Goal: Information Seeking & Learning: Learn about a topic

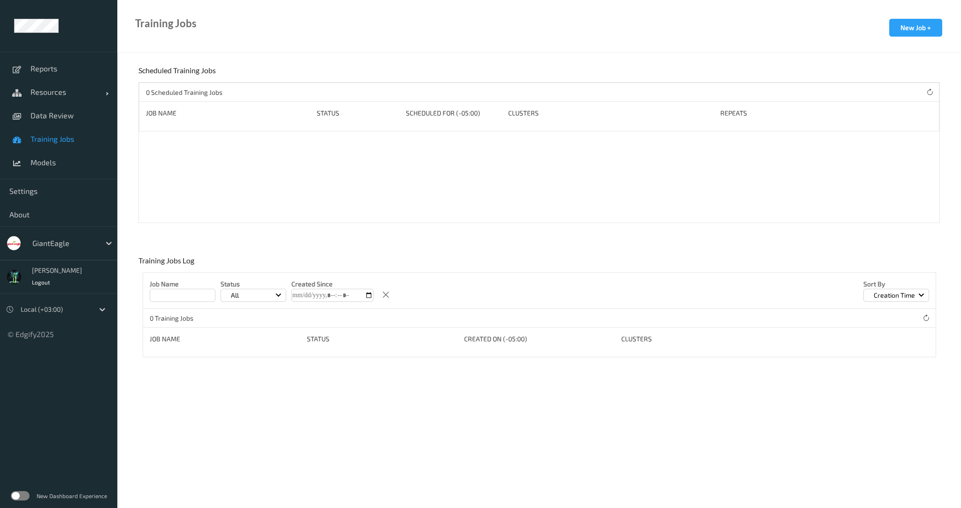
click at [19, 501] on div "New Dashboard Experience" at bounding box center [58, 495] width 117 height 24
click at [25, 497] on label at bounding box center [20, 495] width 19 height 9
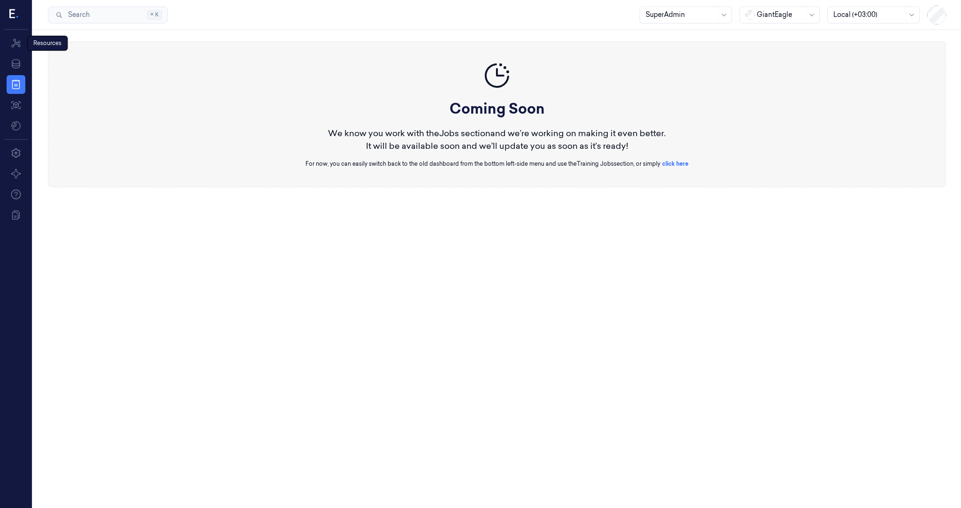
click at [15, 16] on icon at bounding box center [14, 15] width 10 height 14
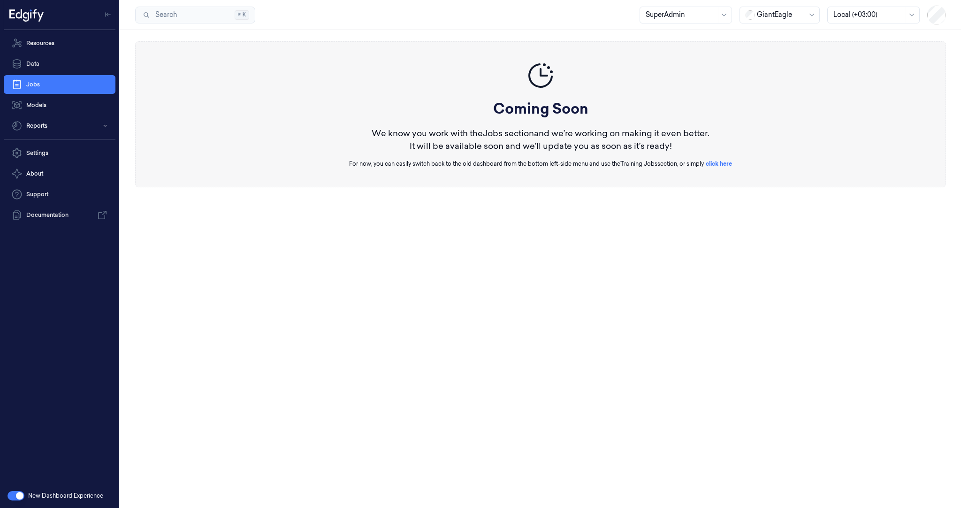
click at [764, 18] on div at bounding box center [780, 15] width 47 height 10
click at [778, 33] on div "DollarGeneral" at bounding box center [775, 35] width 58 height 10
click at [41, 43] on link "Resources" at bounding box center [60, 43] width 112 height 19
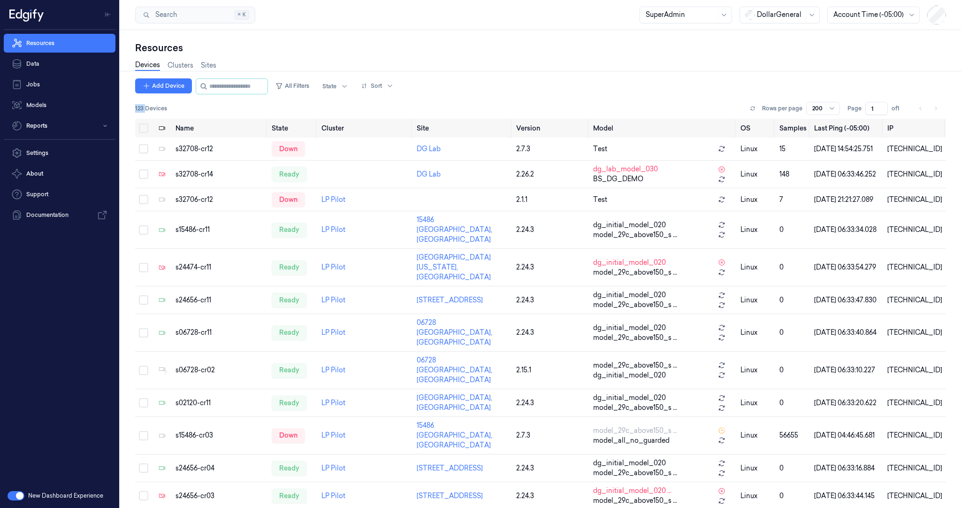
drag, startPoint x: 135, startPoint y: 108, endPoint x: 145, endPoint y: 105, distance: 11.0
click at [145, 105] on span "123 Devices" at bounding box center [151, 108] width 32 height 8
drag, startPoint x: 166, startPoint y: 109, endPoint x: 133, endPoint y: 103, distance: 33.9
click at [133, 103] on div "Resources Devices Clusters Sites Add Device All Filters State Sort 123 Devices …" at bounding box center [540, 269] width 841 height 478
click at [145, 113] on div "123 Devices Rows per page 200 Page 1 of 1" at bounding box center [540, 108] width 811 height 13
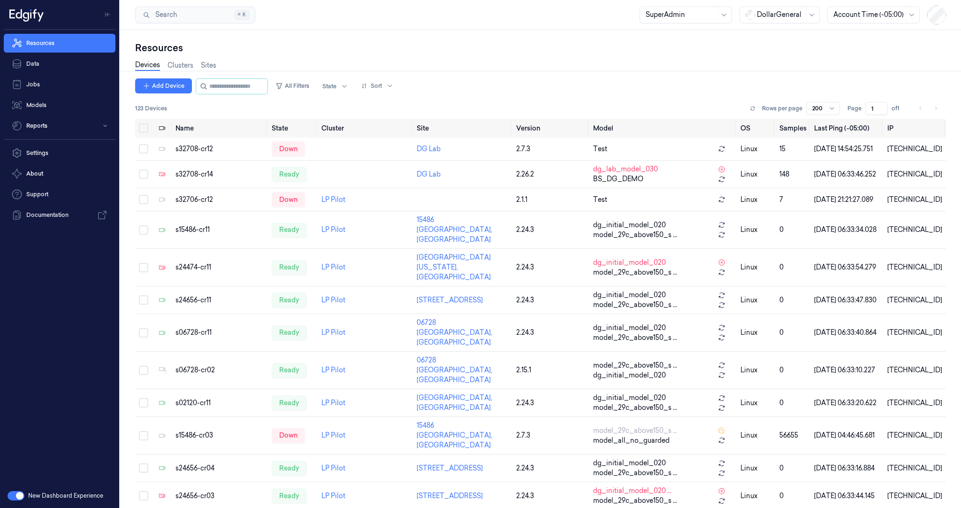
click at [146, 109] on span "123 Devices" at bounding box center [151, 108] width 32 height 8
click at [313, 85] on button "All Filters" at bounding box center [292, 85] width 41 height 15
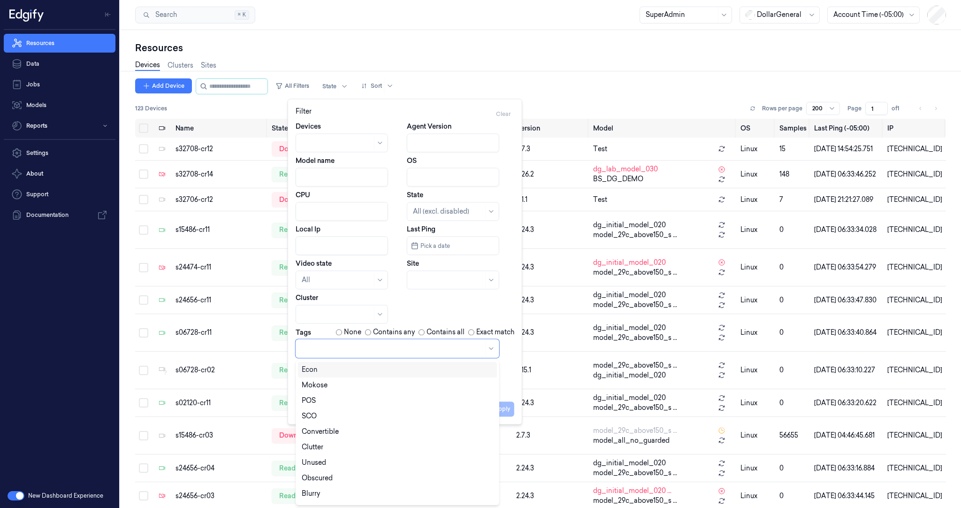
click at [359, 351] on div at bounding box center [393, 348] width 182 height 10
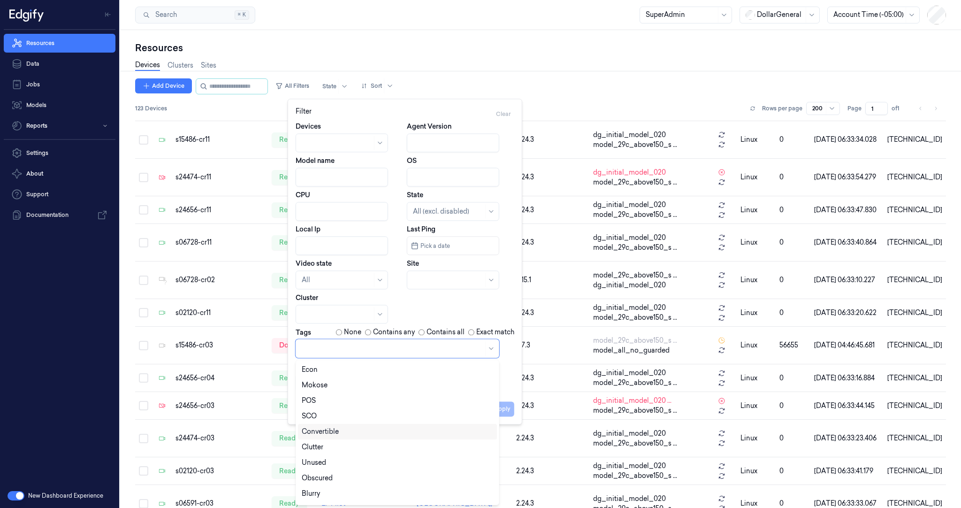
click at [333, 431] on div "Convertible" at bounding box center [320, 431] width 37 height 10
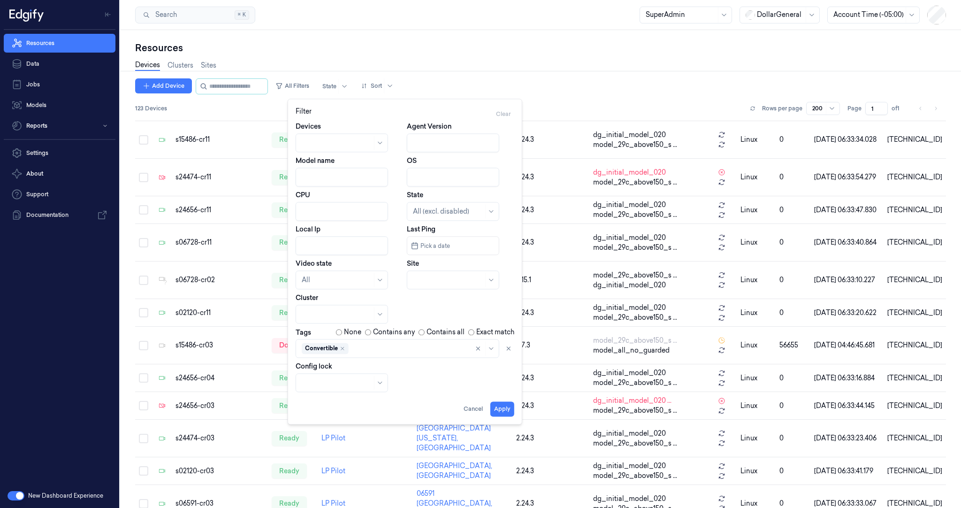
click at [515, 383] on div "Devices Agent Version Model name OS CPU State All (excl. disabled) Local Ip Las…" at bounding box center [405, 257] width 234 height 272
click at [497, 409] on button "Apply" at bounding box center [502, 408] width 24 height 15
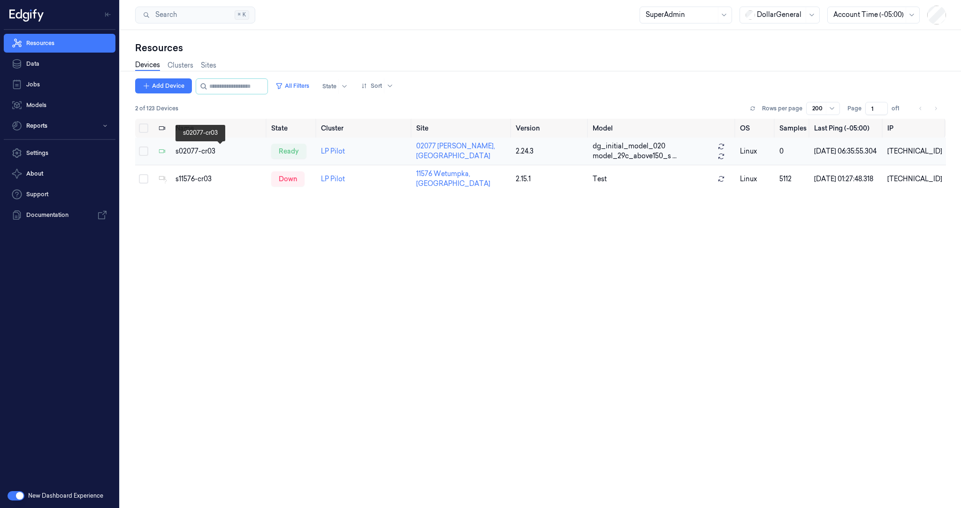
click at [205, 152] on div "s02077-cr03" at bounding box center [219, 151] width 88 height 10
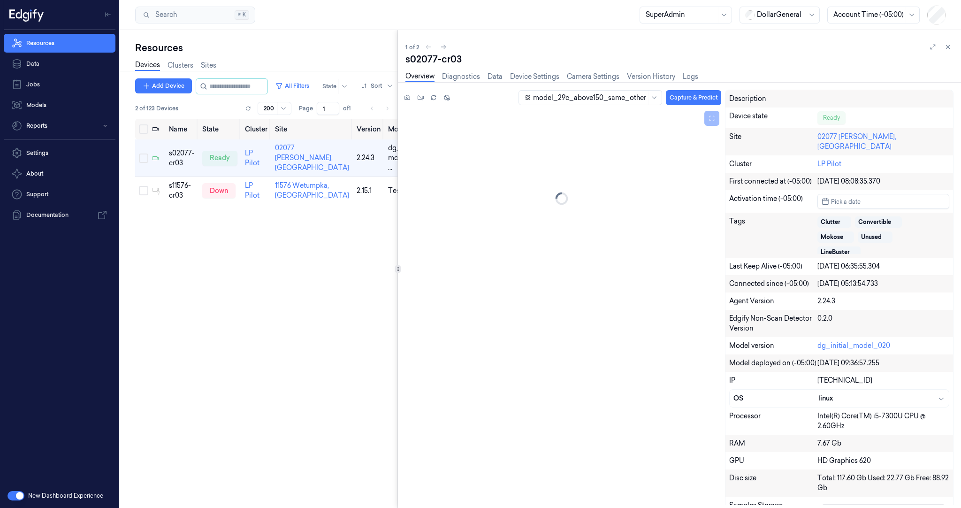
click at [397, 164] on div at bounding box center [397, 269] width 0 height 478
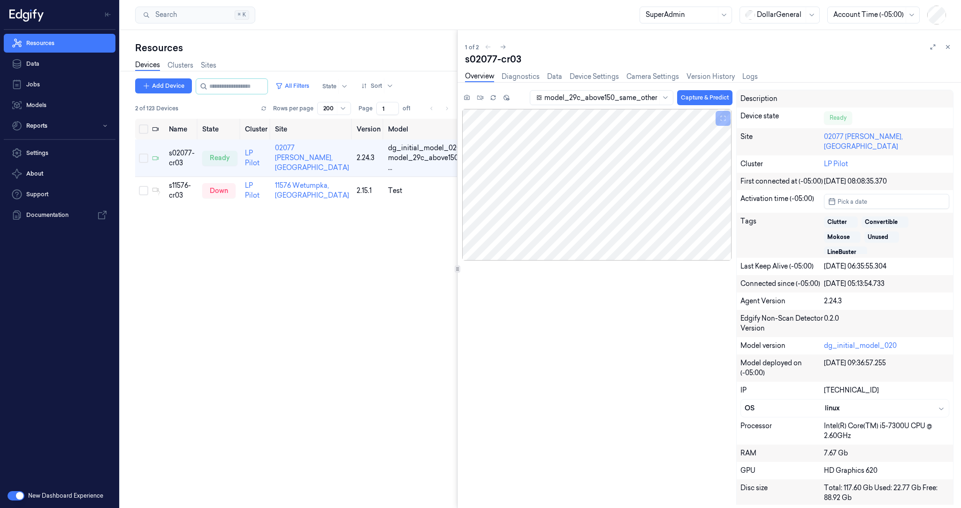
click at [457, 215] on div at bounding box center [457, 269] width 0 height 478
click at [218, 86] on input "string" at bounding box center [237, 86] width 56 height 15
click at [309, 88] on button "All Filters" at bounding box center [292, 85] width 41 height 15
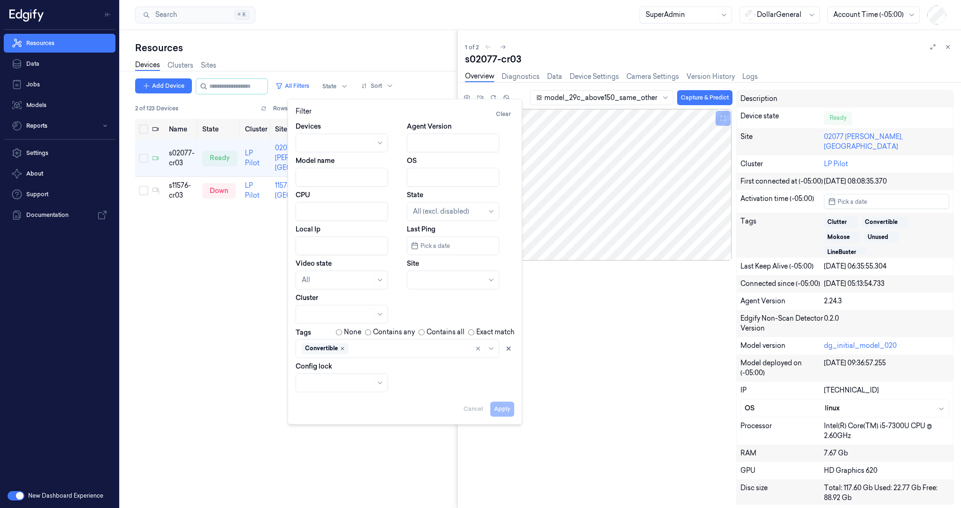
click at [341, 348] on icon "Remove ,Convertible" at bounding box center [343, 348] width 6 height 6
click at [341, 349] on div at bounding box center [393, 348] width 182 height 10
click at [323, 495] on div "LineBuster" at bounding box center [319, 495] width 34 height 10
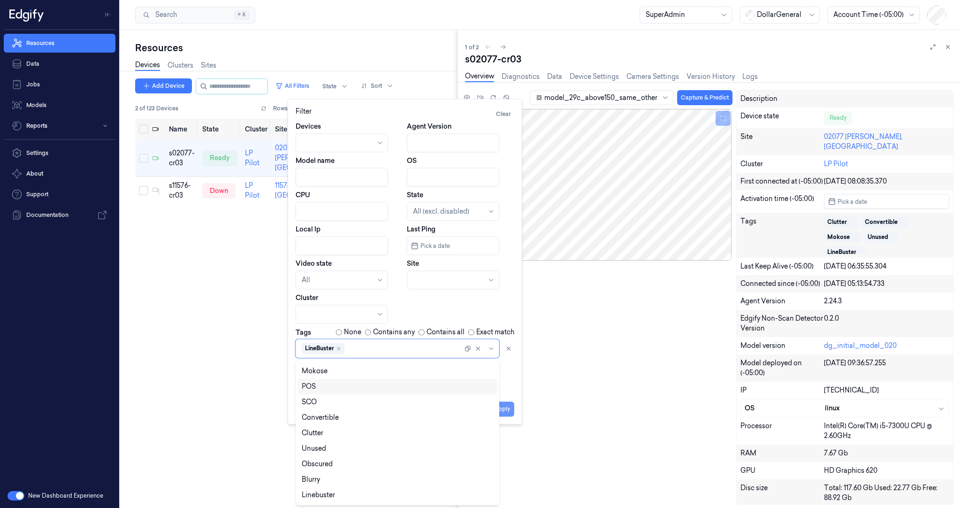
drag, startPoint x: 505, startPoint y: 387, endPoint x: 503, endPoint y: 403, distance: 16.5
click at [504, 387] on div "Devices Agent Version Model name OS CPU State All (excl. disabled) Local Ip Las…" at bounding box center [405, 256] width 219 height 270
click at [502, 412] on button "Apply" at bounding box center [502, 408] width 24 height 15
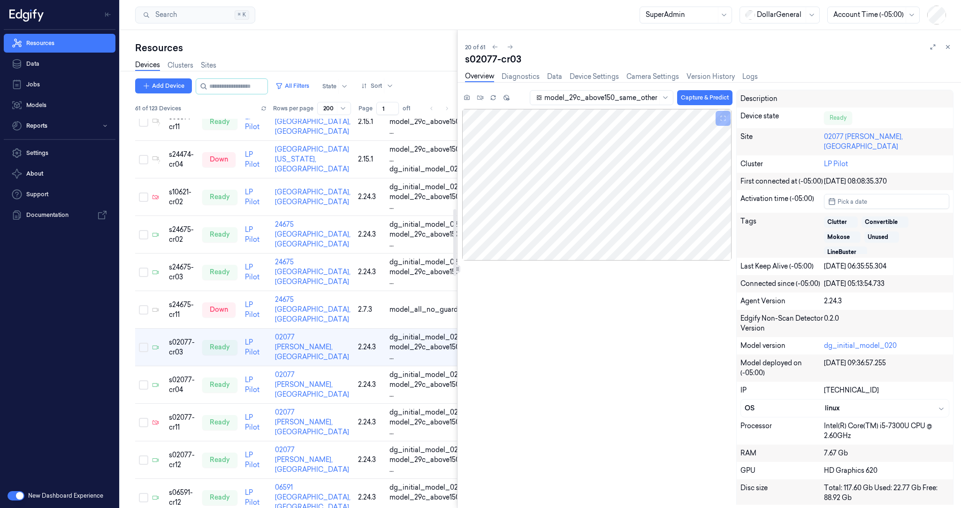
scroll to position [555, 0]
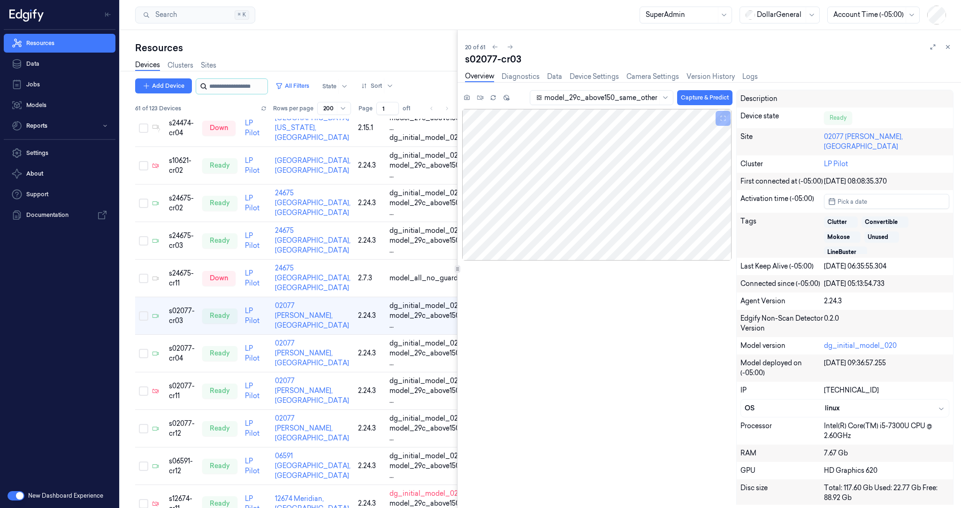
click at [215, 86] on input "string" at bounding box center [237, 86] width 56 height 15
click at [166, 88] on button "Add Device" at bounding box center [163, 85] width 57 height 15
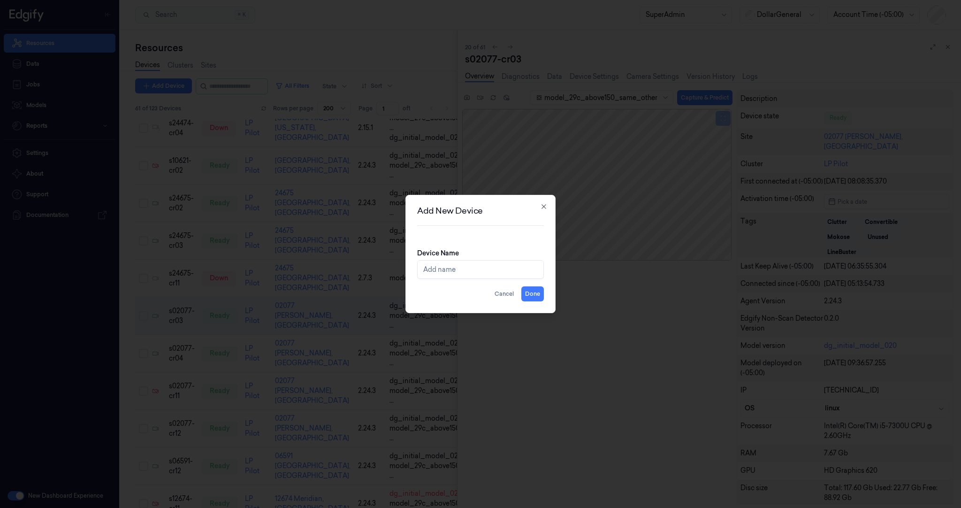
click at [363, 72] on div at bounding box center [480, 254] width 961 height 508
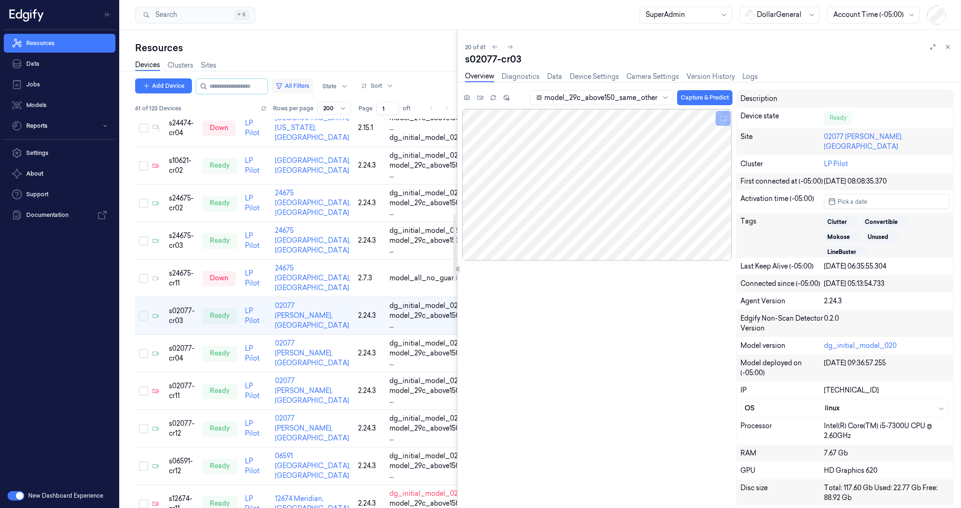
click at [313, 84] on button "All Filters" at bounding box center [292, 85] width 41 height 15
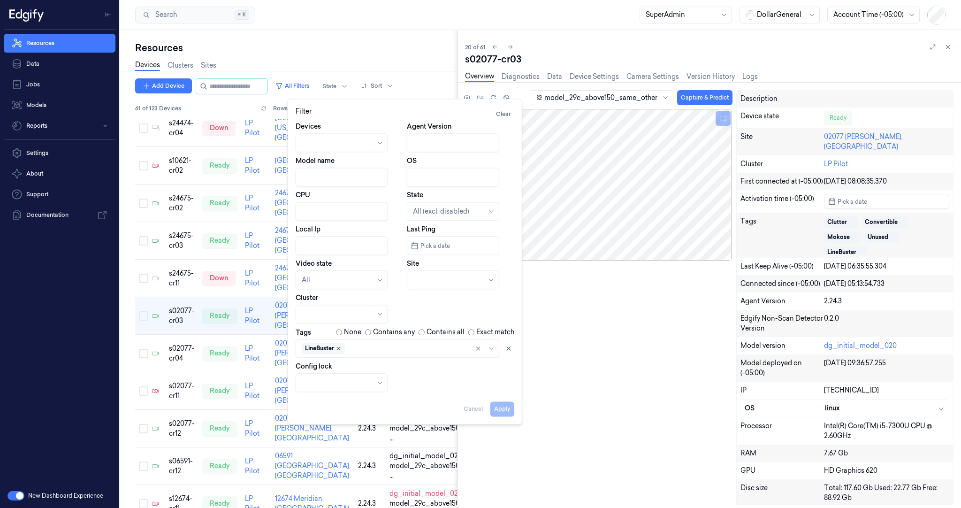
click at [339, 347] on icon "Remove ,LineBuster" at bounding box center [339, 348] width 6 height 6
click at [369, 347] on div at bounding box center [393, 348] width 182 height 10
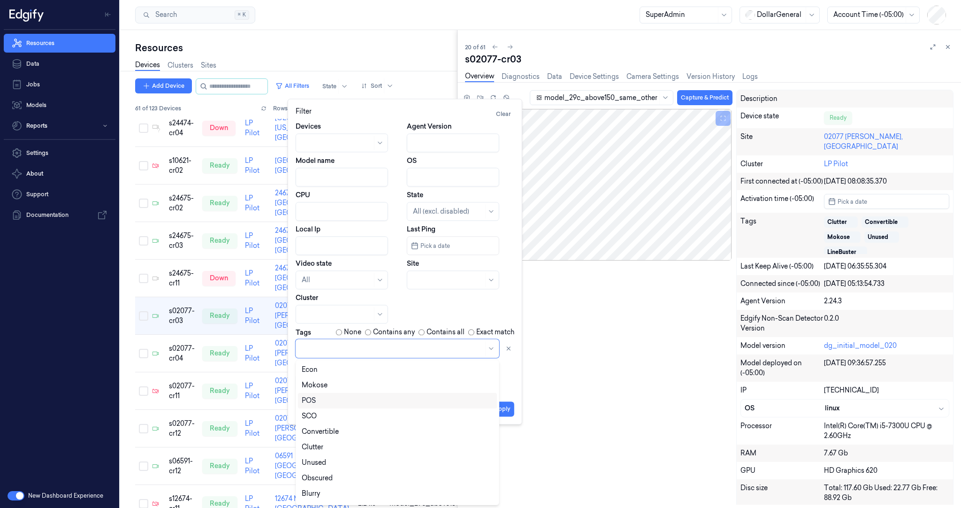
click at [316, 398] on div "POS" at bounding box center [397, 400] width 191 height 10
click at [513, 384] on div "Devices Agent Version Model name OS CPU State All (excl. disabled) Local Ip Las…" at bounding box center [405, 256] width 219 height 270
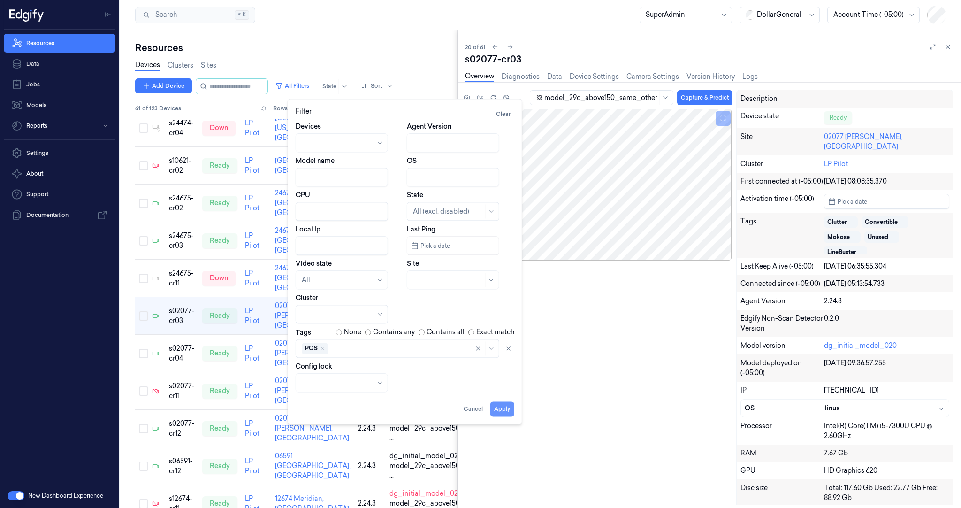
click at [503, 409] on button "Apply" at bounding box center [502, 408] width 24 height 15
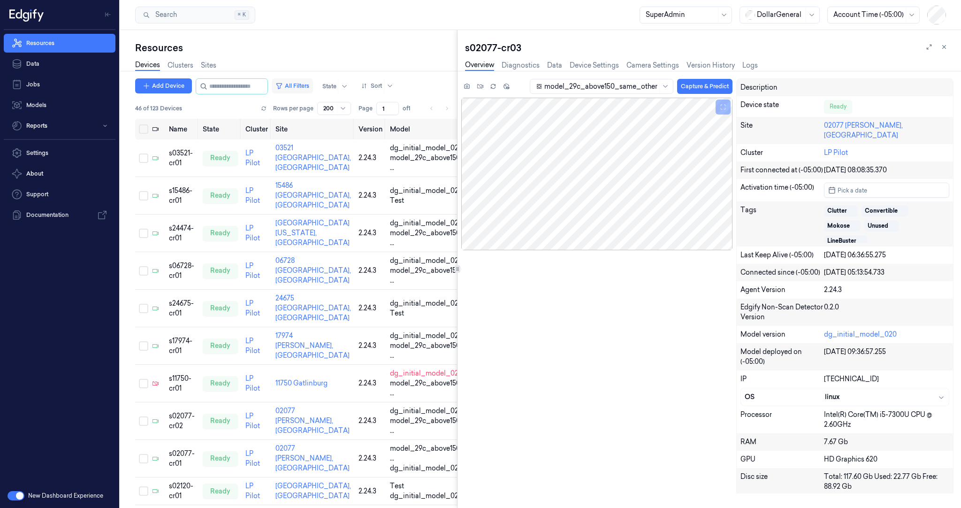
click at [308, 82] on button "All Filters" at bounding box center [292, 85] width 41 height 15
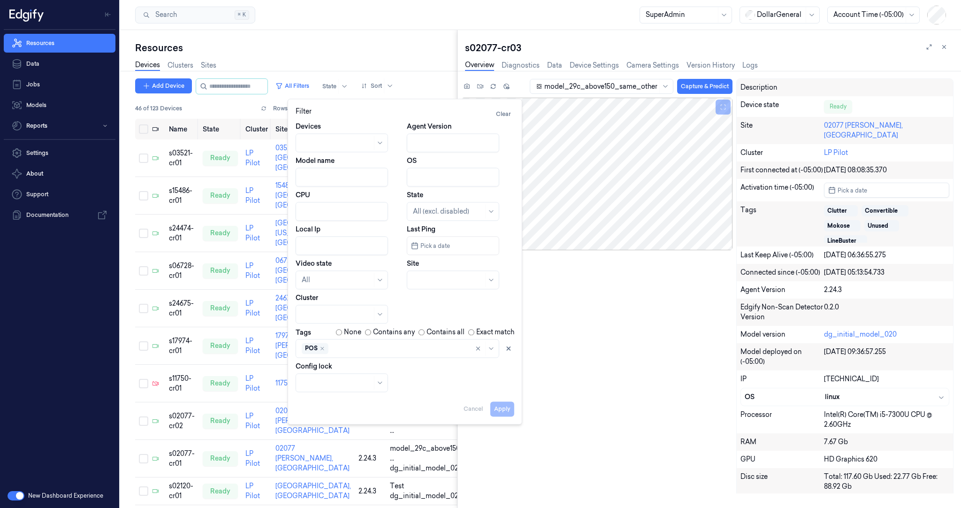
click at [325, 351] on div "POS" at bounding box center [315, 347] width 27 height 11
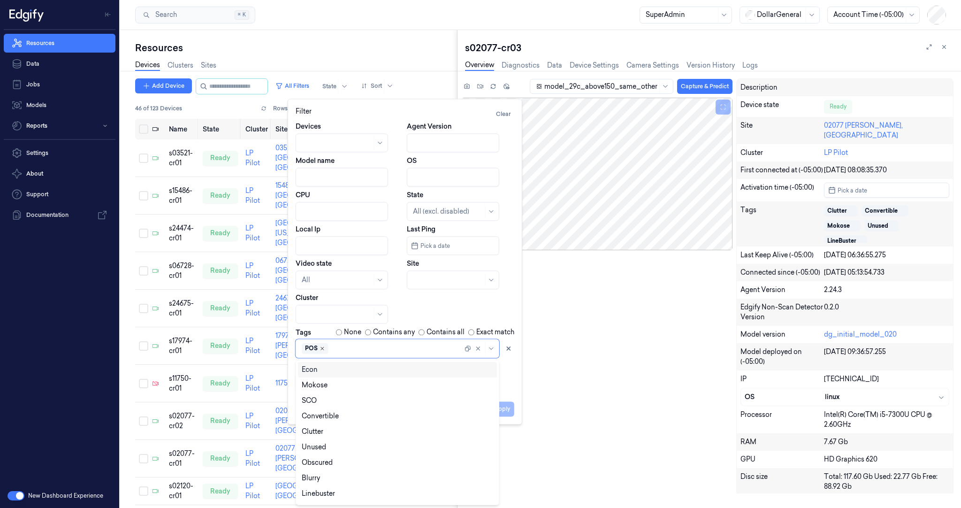
click at [321, 349] on icon "Remove ,POS" at bounding box center [322, 348] width 6 height 6
click at [330, 496] on div "LineBuster" at bounding box center [319, 495] width 34 height 10
drag, startPoint x: 512, startPoint y: 383, endPoint x: 507, endPoint y: 392, distance: 10.5
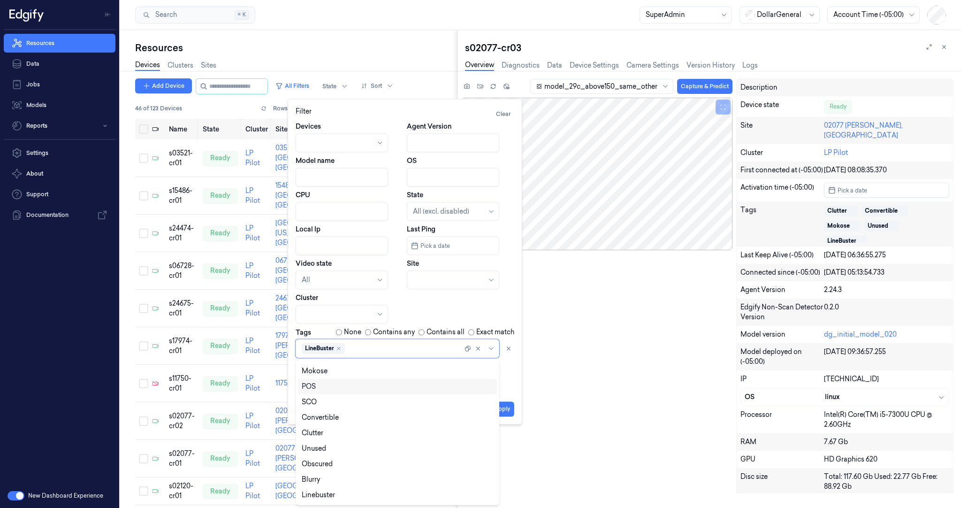
click at [512, 383] on div "Devices Agent Version Model name OS CPU State All (excl. disabled) Local Ip Las…" at bounding box center [405, 256] width 219 height 270
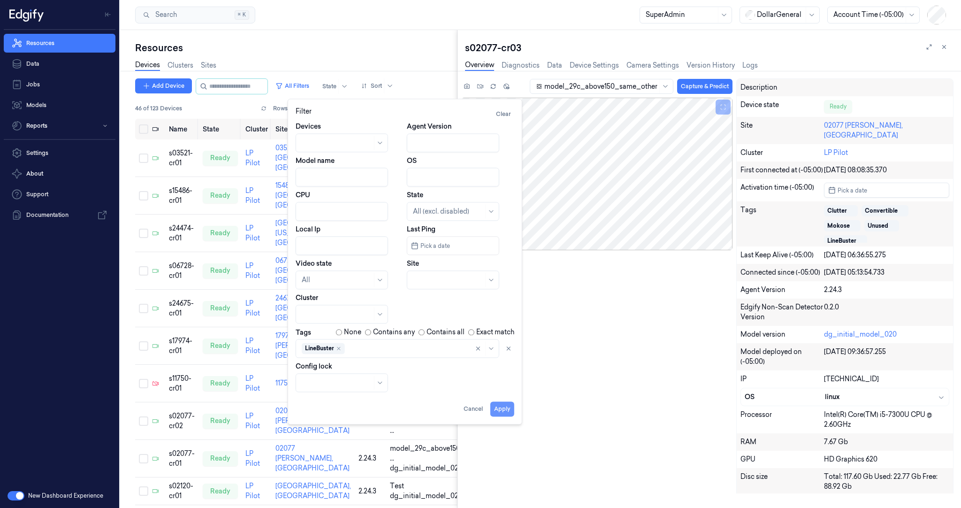
click at [498, 408] on button "Apply" at bounding box center [502, 408] width 24 height 15
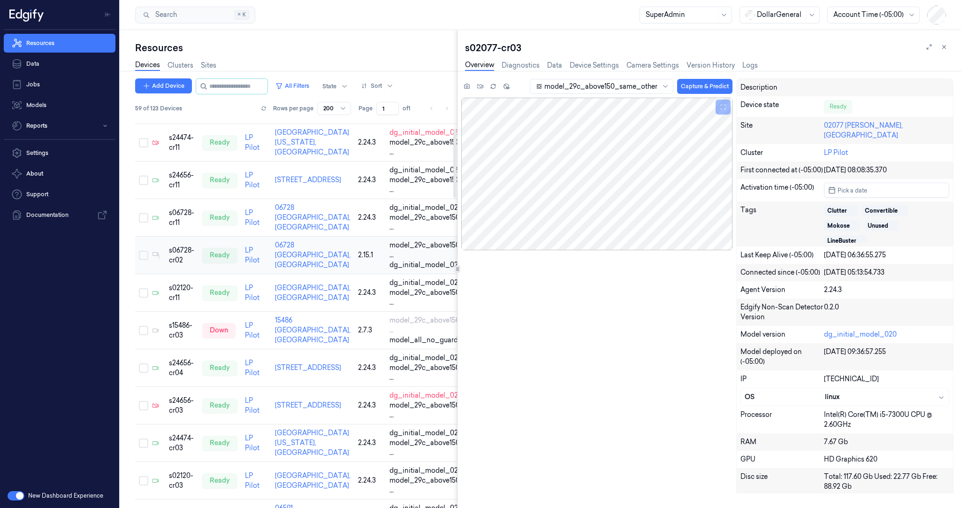
scroll to position [15, 0]
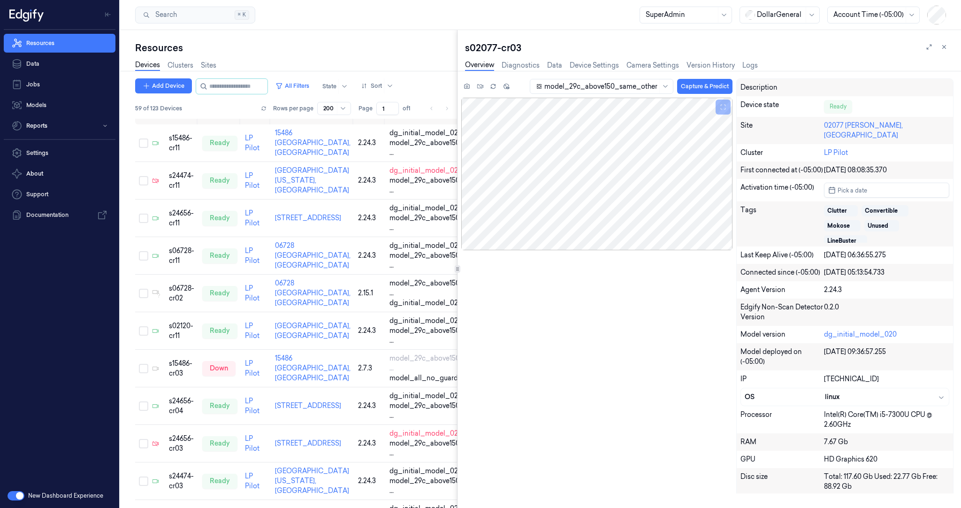
click at [948, 47] on button at bounding box center [943, 46] width 11 height 11
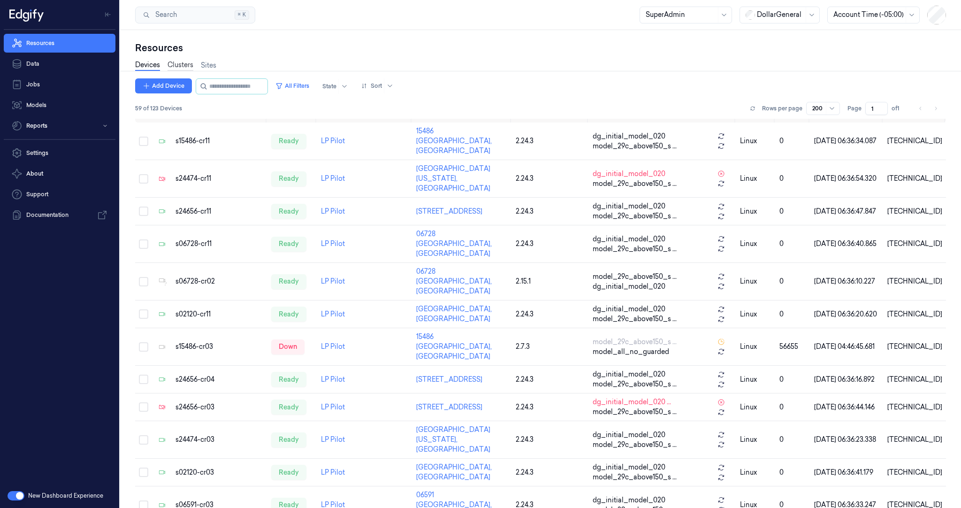
click at [174, 69] on link "Clusters" at bounding box center [180, 65] width 26 height 11
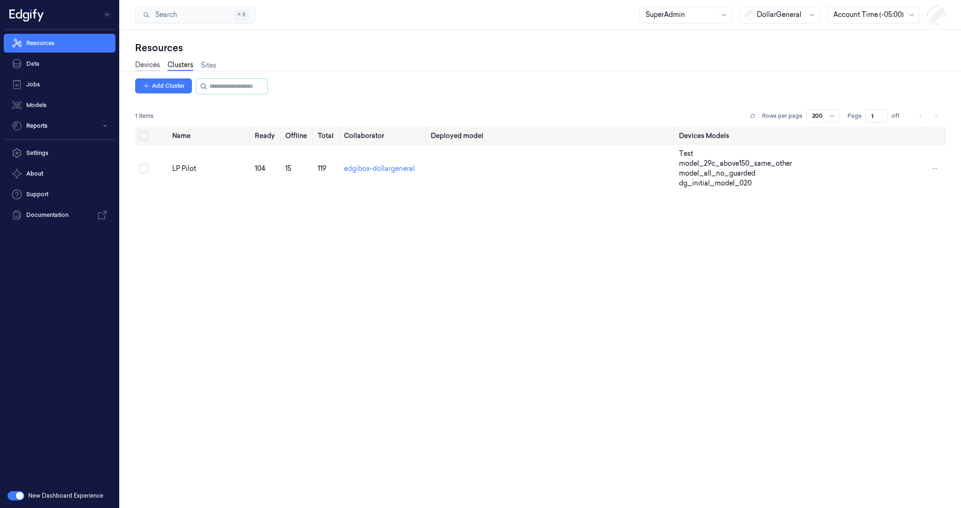
click at [150, 68] on link "Devices" at bounding box center [147, 65] width 25 height 11
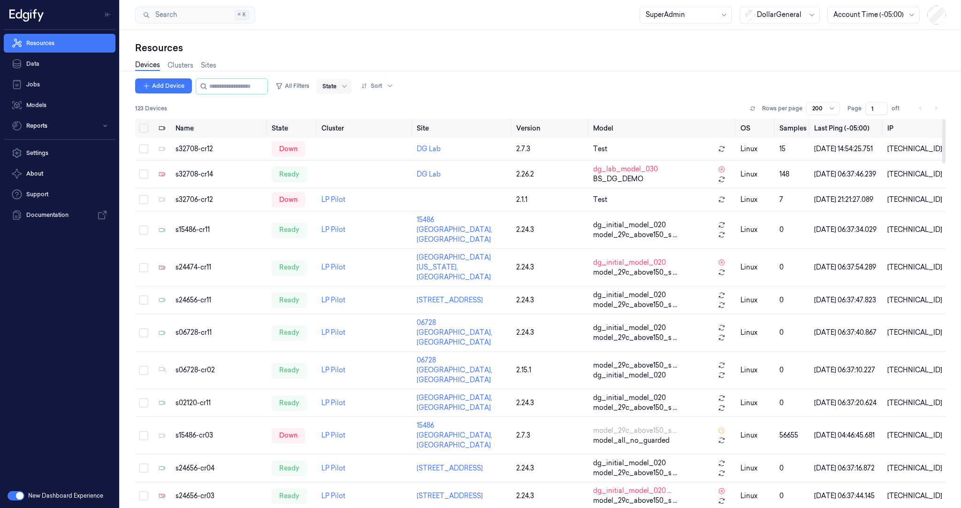
click at [336, 88] on div at bounding box center [329, 86] width 14 height 8
click at [349, 154] on div "Down" at bounding box center [348, 152] width 19 height 10
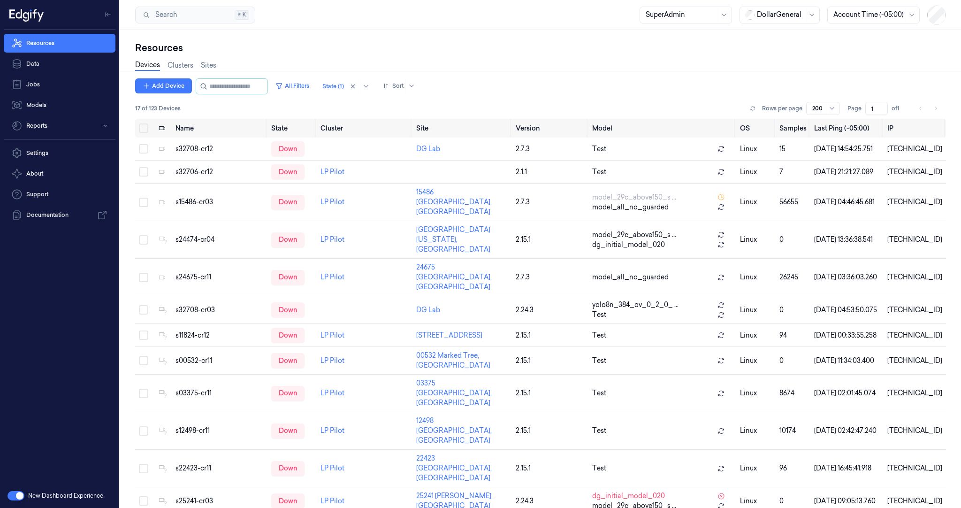
click at [474, 83] on div "Add Device All Filters State (1) Sort" at bounding box center [540, 86] width 811 height 16
click at [287, 209] on div "down" at bounding box center [287, 202] width 33 height 15
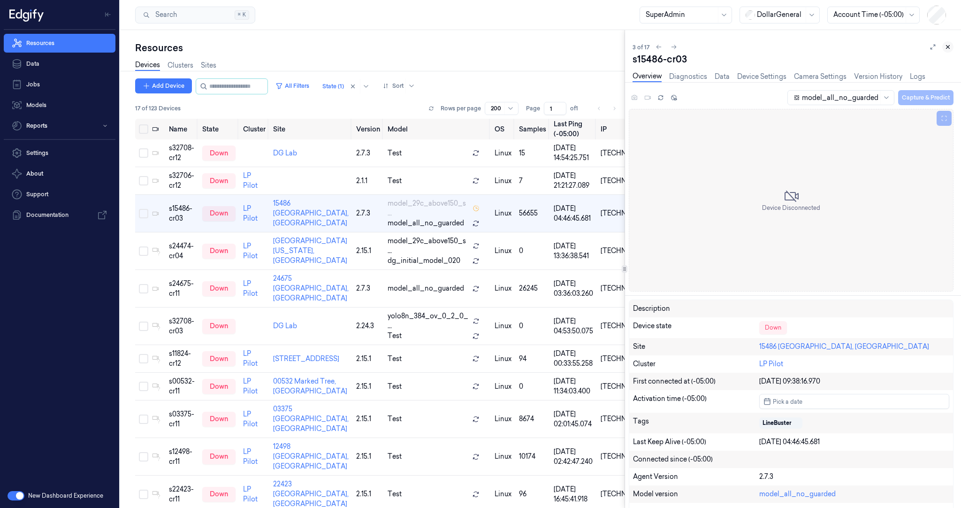
click at [949, 47] on icon at bounding box center [947, 47] width 7 height 7
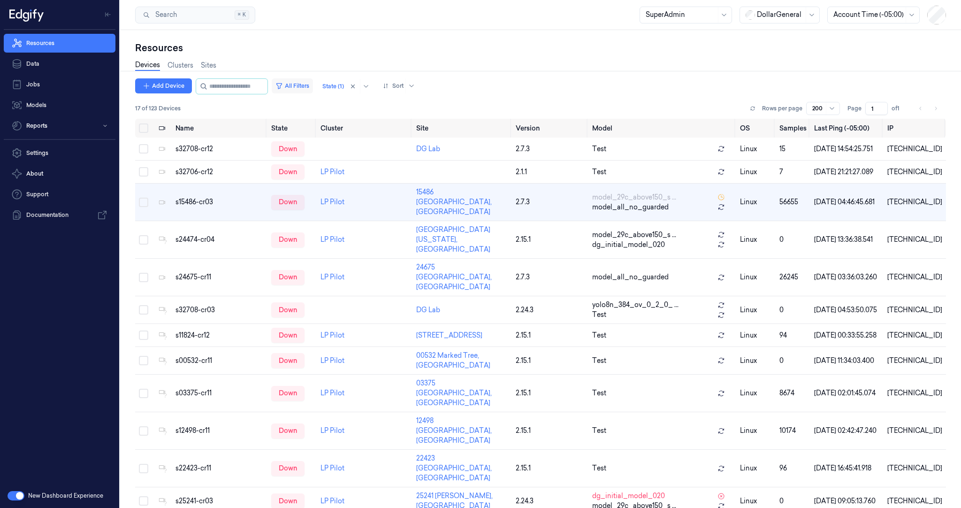
click at [304, 85] on button "All Filters" at bounding box center [292, 85] width 41 height 15
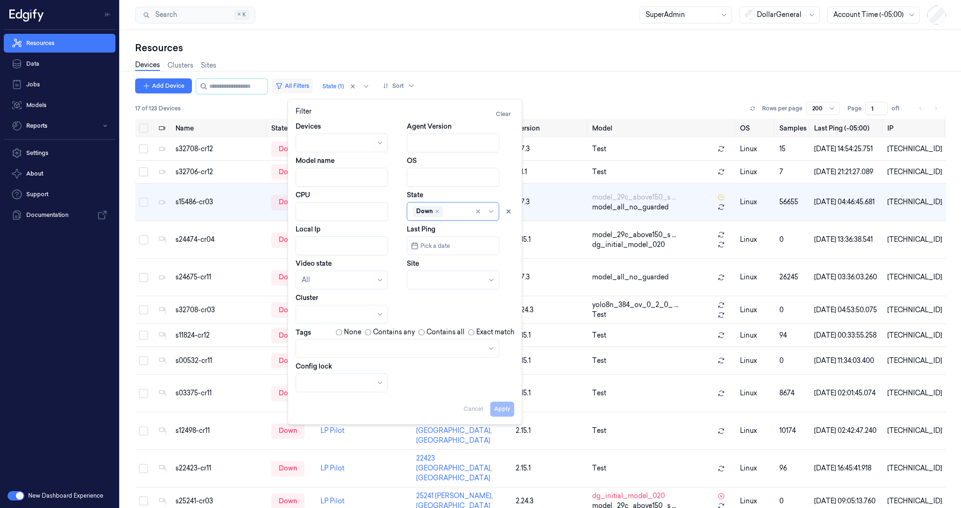
click at [304, 84] on button "All Filters" at bounding box center [292, 85] width 41 height 15
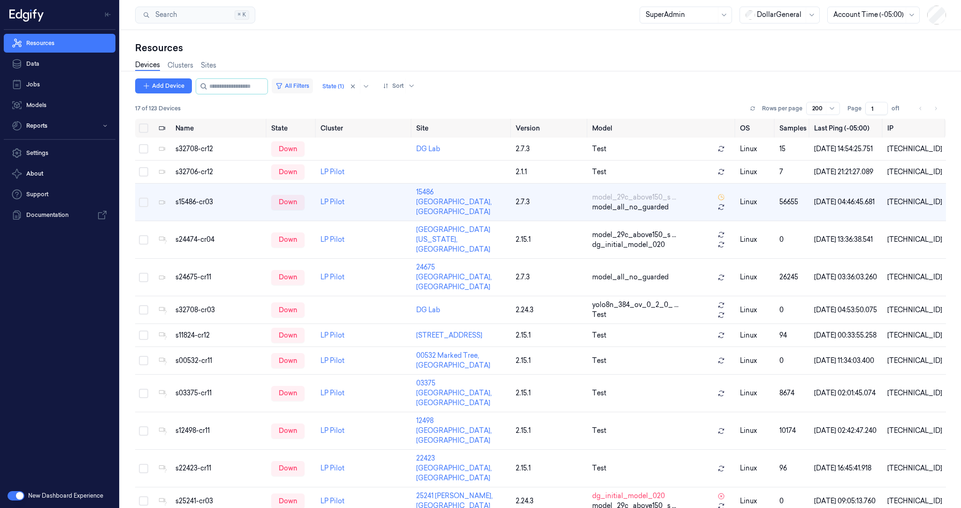
click at [304, 84] on button "All Filters" at bounding box center [292, 85] width 41 height 15
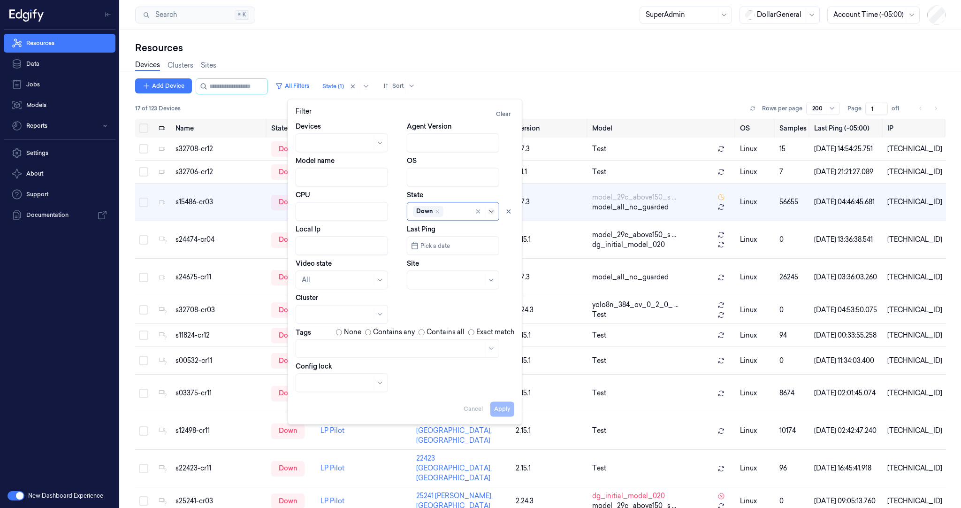
click at [490, 212] on icon at bounding box center [491, 211] width 4 height 2
click at [438, 230] on div "Ready" at bounding box center [454, 233] width 82 height 10
click at [513, 319] on div "Devices Agent Version Model name OS CPU State option Ready, selected. 5 results…" at bounding box center [405, 256] width 219 height 270
click at [500, 409] on button "Apply" at bounding box center [502, 408] width 24 height 15
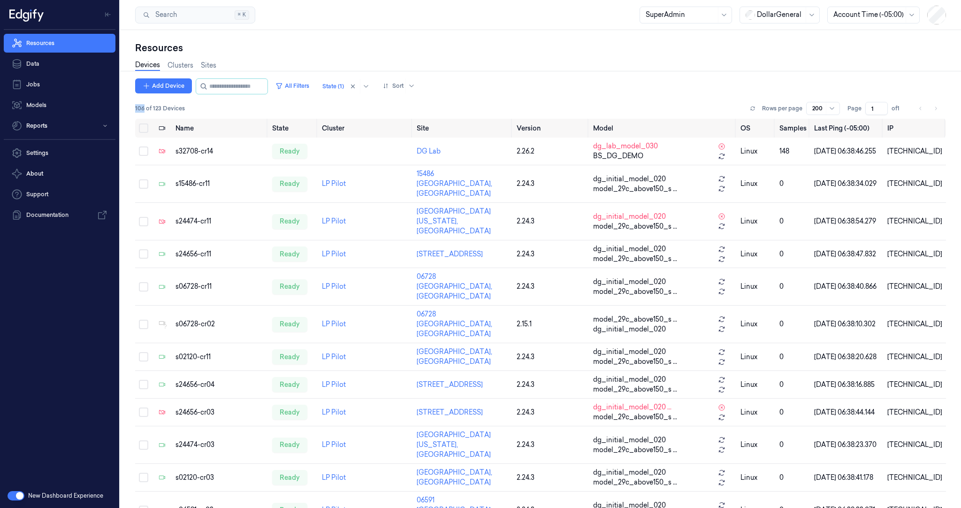
drag, startPoint x: 135, startPoint y: 106, endPoint x: 144, endPoint y: 106, distance: 8.9
click at [144, 106] on span "106 of 123 Devices" at bounding box center [160, 108] width 50 height 8
copy span "106"
click at [190, 179] on div "s15486-cr11" at bounding box center [219, 184] width 89 height 10
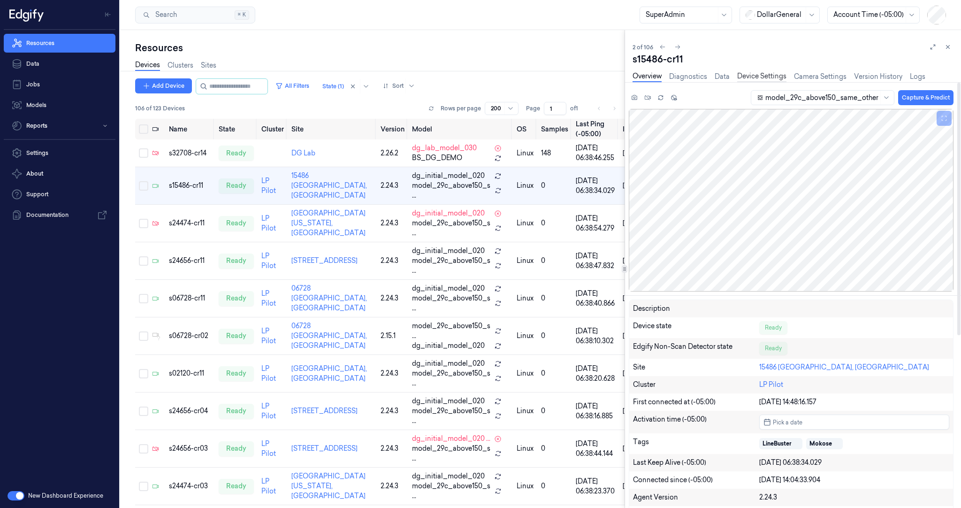
click at [776, 75] on link "Device Settings" at bounding box center [761, 76] width 49 height 11
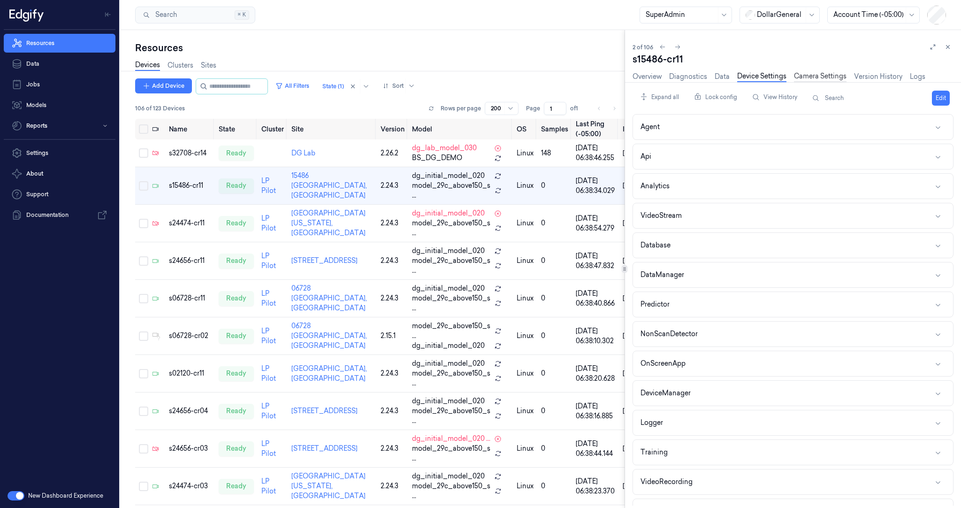
click at [836, 75] on link "Camera Settings" at bounding box center [820, 76] width 53 height 11
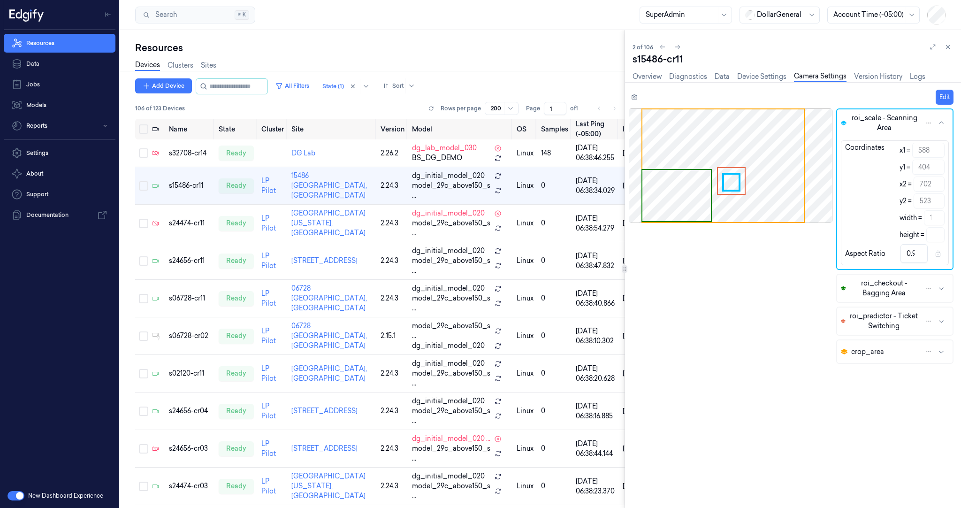
drag, startPoint x: 950, startPoint y: 46, endPoint x: 956, endPoint y: 62, distance: 17.7
click at [950, 46] on icon at bounding box center [947, 47] width 7 height 7
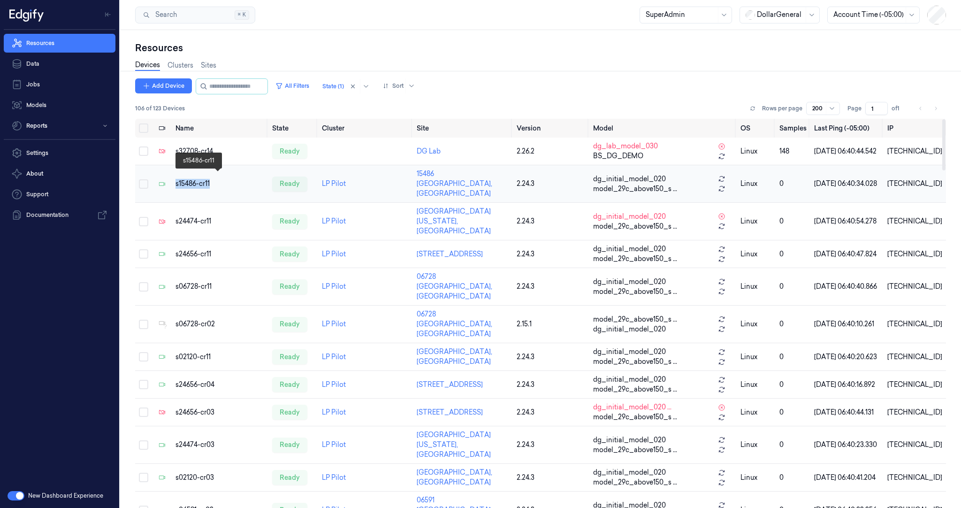
drag, startPoint x: 173, startPoint y: 178, endPoint x: 214, endPoint y: 176, distance: 41.3
click at [210, 174] on td "s15486-cr11" at bounding box center [220, 184] width 97 height 38
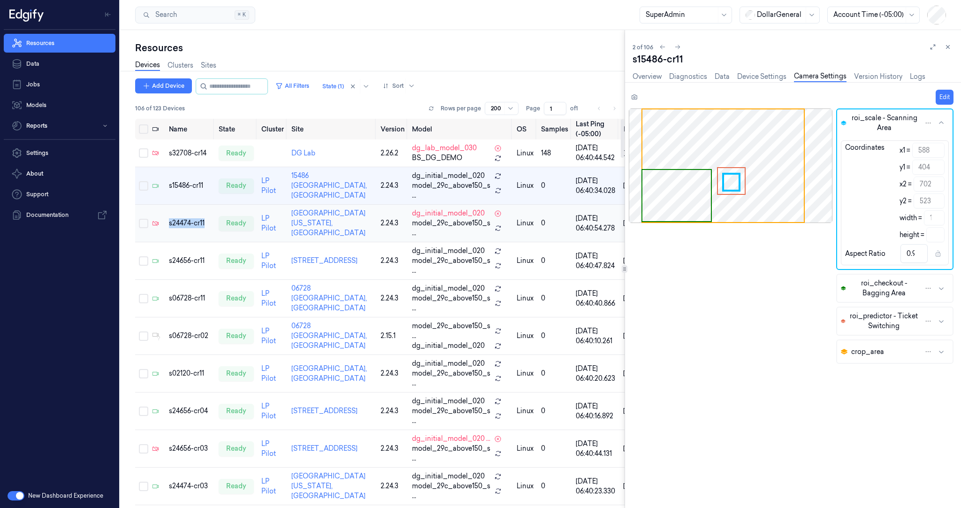
click at [163, 221] on tr "s24474-cr11 ready LP Pilot 24474 Tennessee Ridge, TN 2.24.3 dg_initial_model_02…" at bounding box center [408, 224] width 546 height 38
click at [184, 181] on div "s15486-cr11" at bounding box center [190, 186] width 42 height 10
click at [77, 385] on div "Resources Data Jobs Models Reports Settings About Support Documentation" at bounding box center [59, 256] width 119 height 453
click at [654, 81] on link "Overview" at bounding box center [646, 76] width 29 height 11
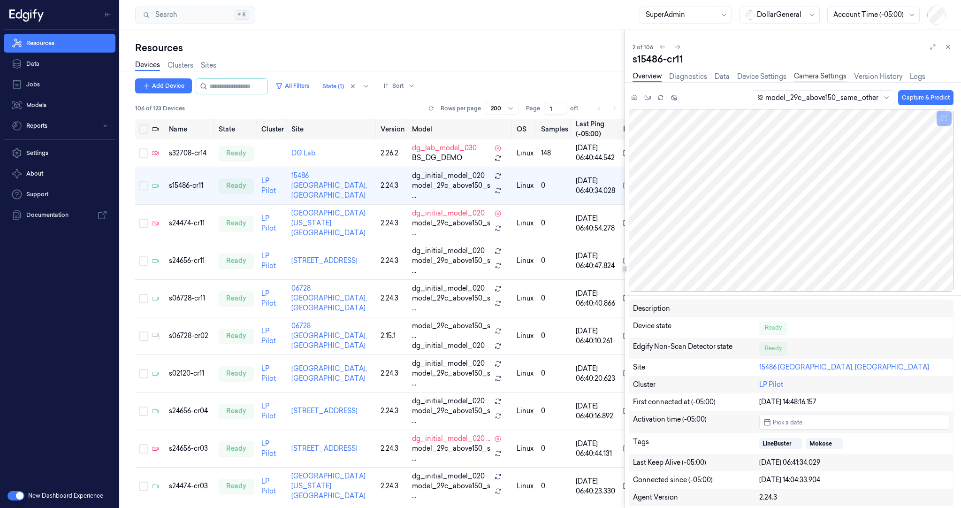
click at [808, 79] on link "Camera Settings" at bounding box center [820, 76] width 53 height 11
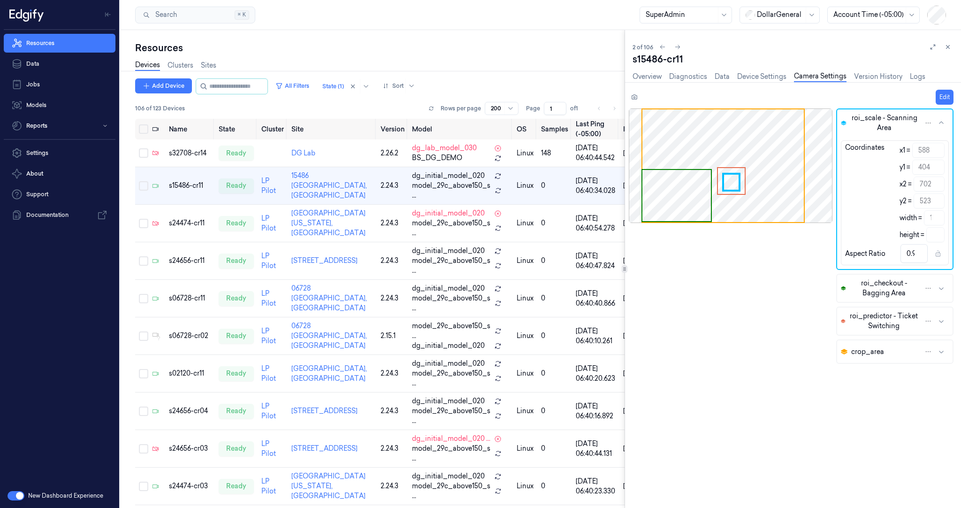
drag, startPoint x: 670, startPoint y: 204, endPoint x: 683, endPoint y: 195, distance: 15.6
click at [683, 195] on div at bounding box center [731, 165] width 204 height 114
click at [726, 174] on div at bounding box center [731, 165] width 204 height 114
click at [937, 96] on button "Edit" at bounding box center [944, 97] width 18 height 15
drag, startPoint x: 930, startPoint y: 246, endPoint x: 931, endPoint y: 239, distance: 7.6
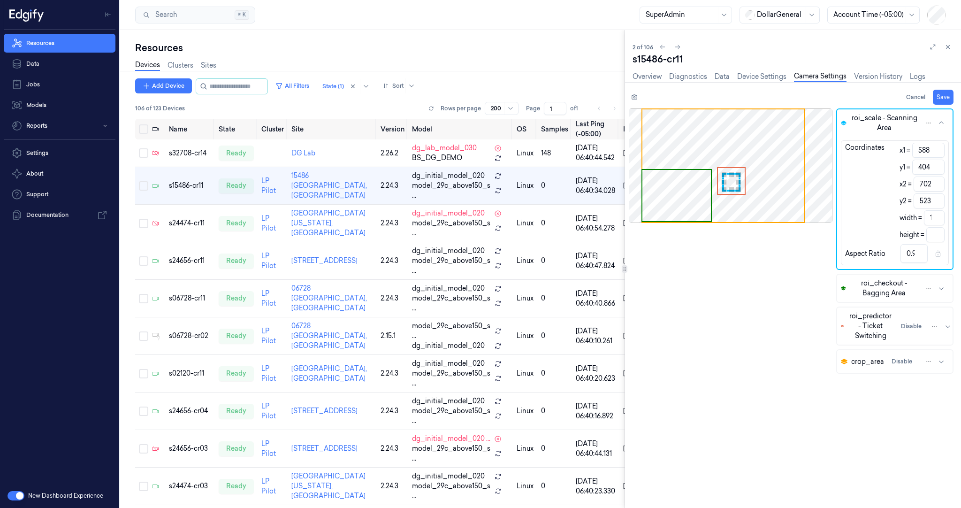
click at [930, 246] on div "0.96" at bounding box center [922, 253] width 44 height 19
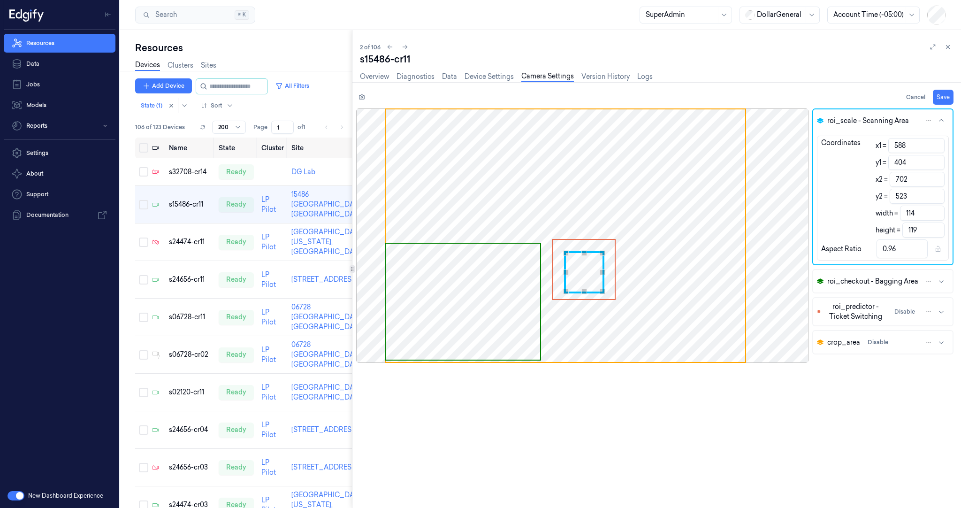
click at [929, 113] on html "Resources Data Jobs Models Reports Settings About Support Documentation New Das…" at bounding box center [480, 254] width 961 height 508
click at [570, 270] on div "Use the arrow keys to move the crop selection area" at bounding box center [584, 272] width 40 height 42
click at [409, 58] on div "s15486-cr11" at bounding box center [656, 59] width 593 height 13
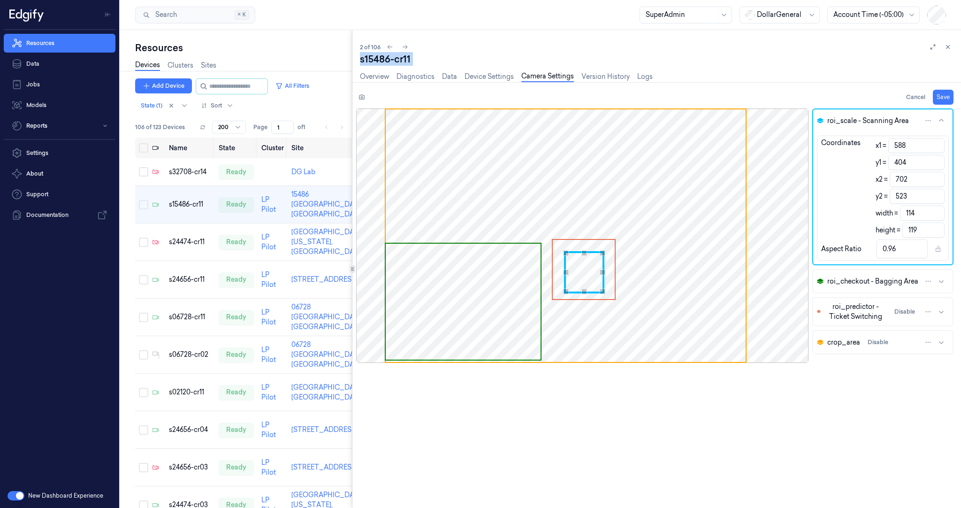
click at [409, 58] on div "s15486-cr11" at bounding box center [656, 59] width 593 height 13
click at [607, 290] on span "Use the arrow keys to move the crop selection area" at bounding box center [584, 269] width 62 height 59
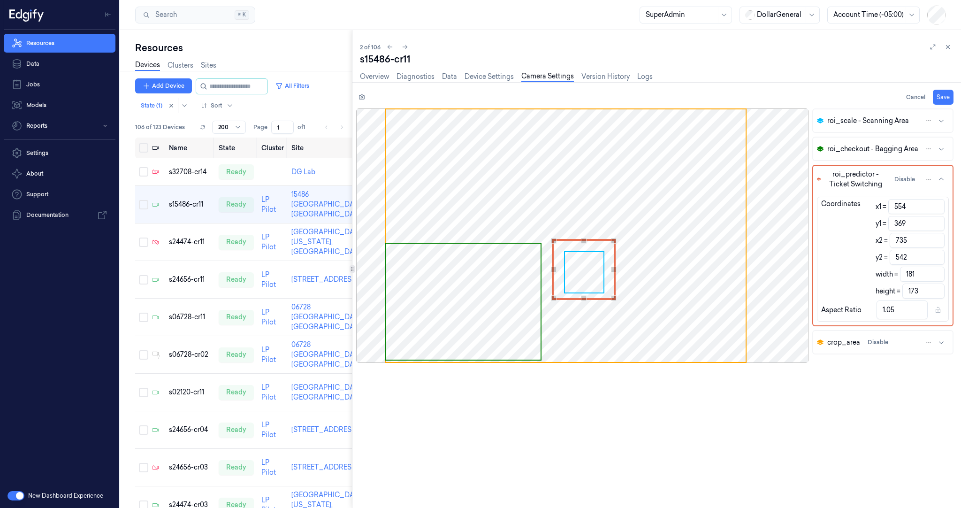
click at [634, 287] on span "Use the arrow keys to move the crop selection area" at bounding box center [566, 235] width 360 height 252
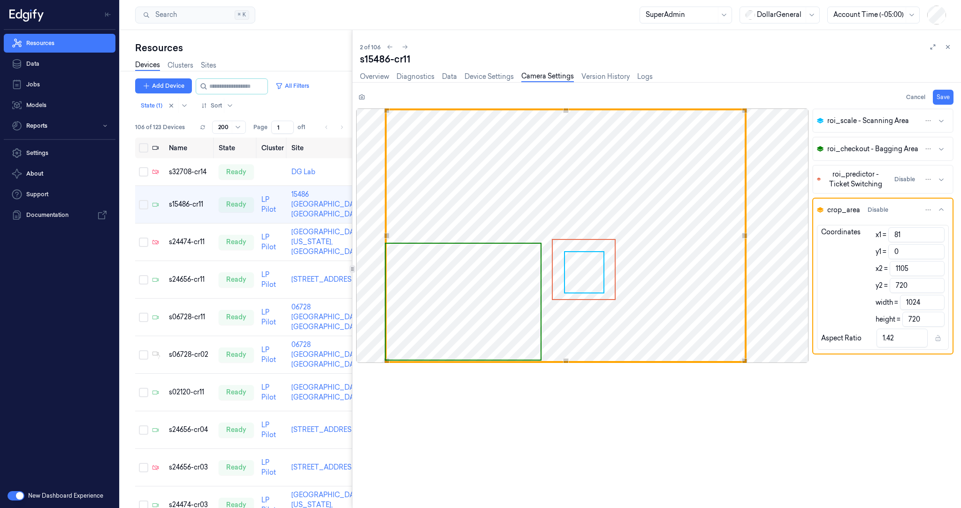
click at [592, 278] on span "Use the arrow keys to move the crop selection area" at bounding box center [584, 269] width 62 height 59
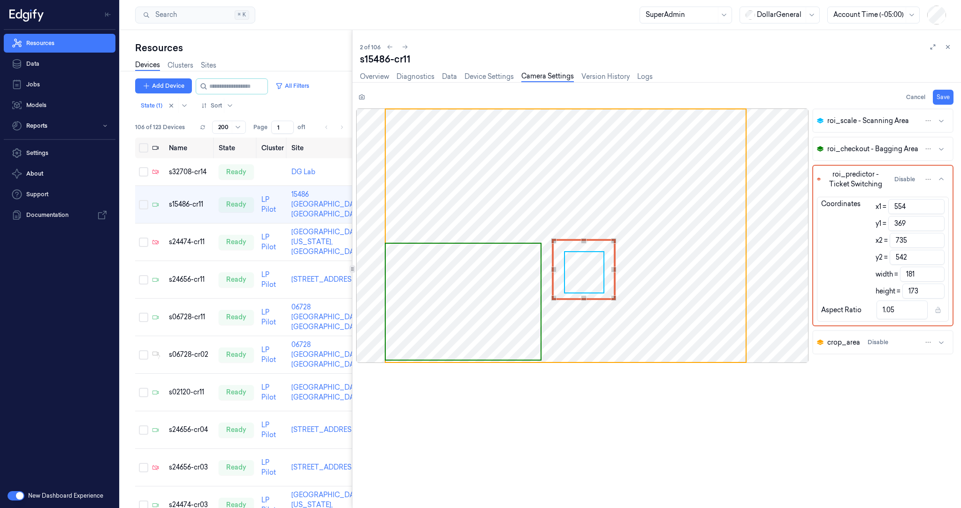
click at [937, 178] on button "roi_predictor - Ticket Switching Disable" at bounding box center [882, 179] width 139 height 27
click at [858, 146] on span "roi_checkout - Bagging Area" at bounding box center [872, 149] width 91 height 10
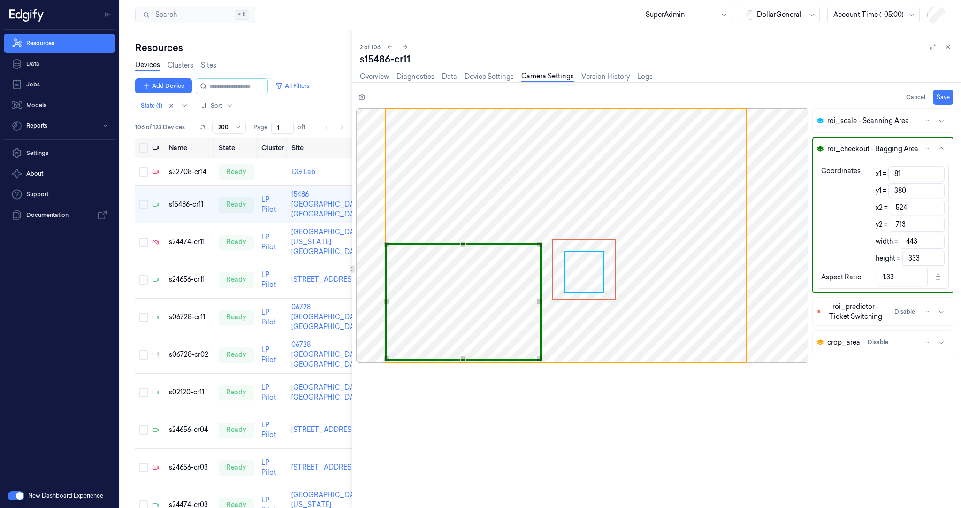
click at [857, 121] on span "roi_scale - Scanning Area" at bounding box center [868, 121] width 82 height 10
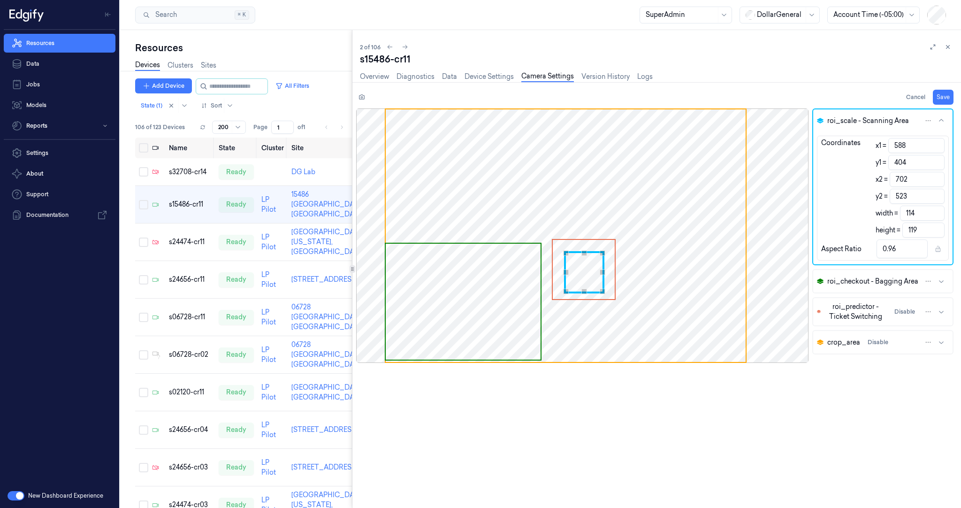
click at [899, 141] on input "588" at bounding box center [916, 145] width 56 height 15
click at [899, 162] on input "404" at bounding box center [916, 162] width 56 height 15
click at [946, 343] on button "crop_area Disable" at bounding box center [882, 342] width 139 height 23
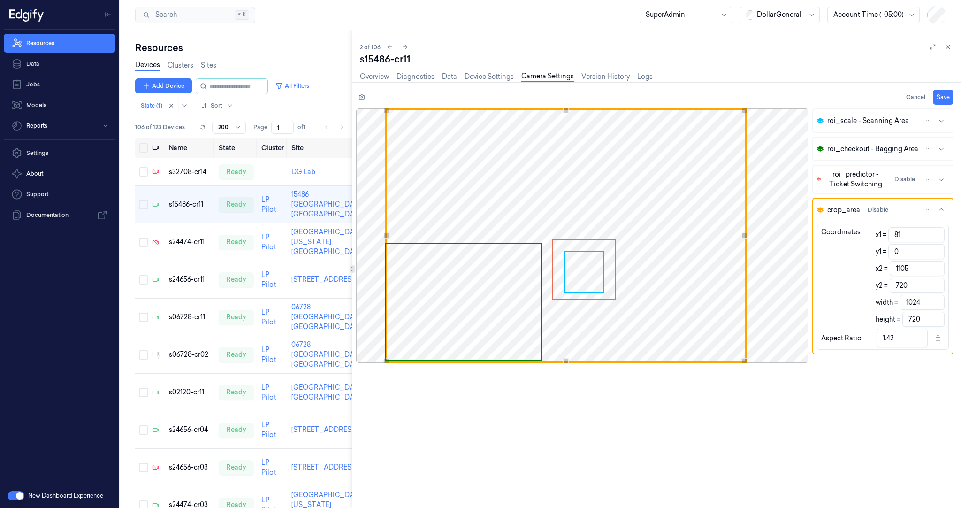
click at [944, 204] on button "crop_area Disable" at bounding box center [882, 209] width 139 height 23
click at [944, 209] on icon "button" at bounding box center [941, 210] width 8 height 8
click at [940, 209] on icon "button" at bounding box center [941, 210] width 8 height 8
click at [939, 209] on icon "button" at bounding box center [941, 210] width 8 height 8
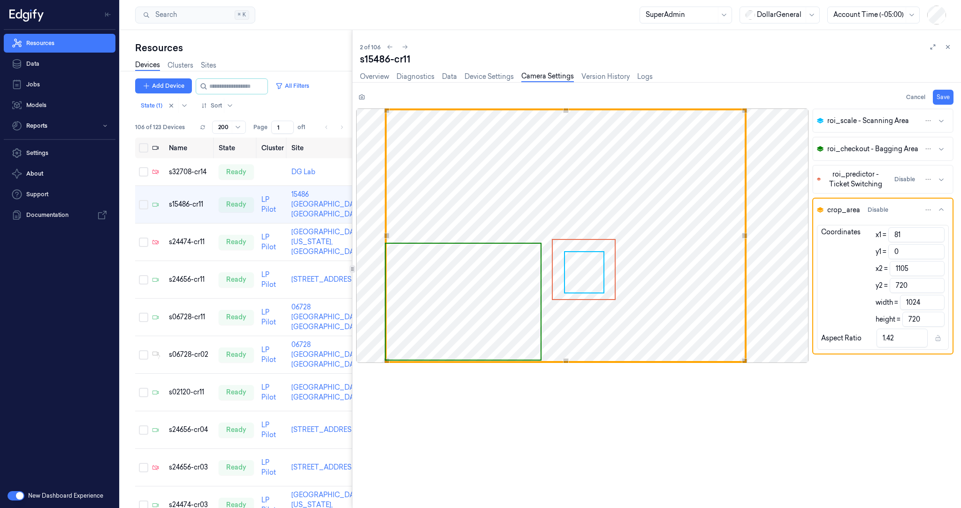
click at [405, 61] on div "s15486-cr11" at bounding box center [656, 59] width 593 height 13
copy div "cr11"
click at [949, 120] on button "roi_scale - Scanning Area" at bounding box center [882, 120] width 139 height 23
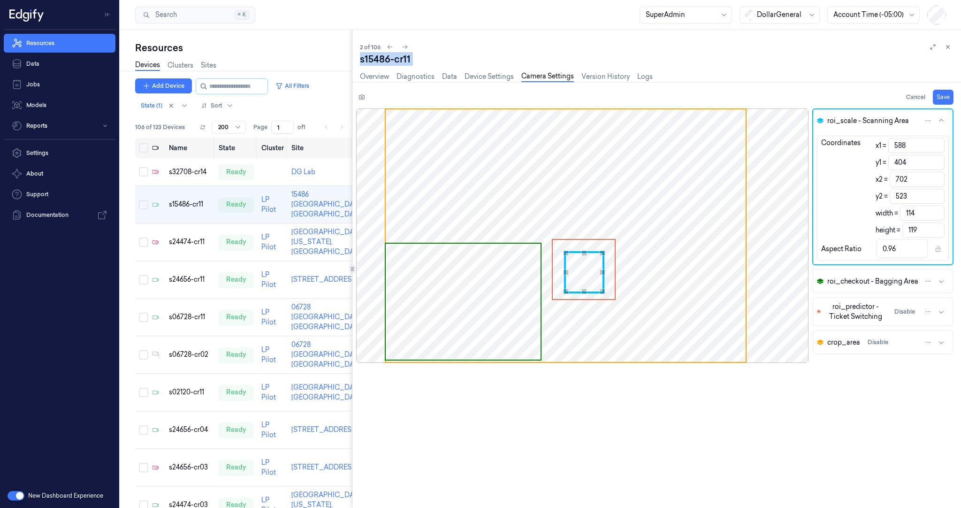
click at [941, 118] on icon "button" at bounding box center [941, 121] width 8 height 8
click at [943, 118] on icon "button" at bounding box center [941, 121] width 8 height 8
click at [942, 121] on icon "button" at bounding box center [941, 121] width 8 height 8
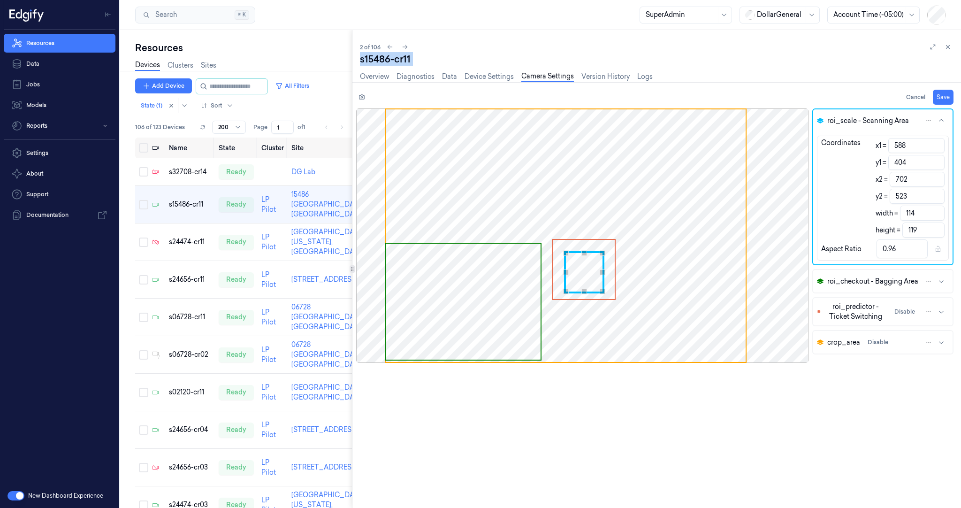
click at [941, 285] on button "roi_checkout - Bagging Area" at bounding box center [882, 281] width 139 height 23
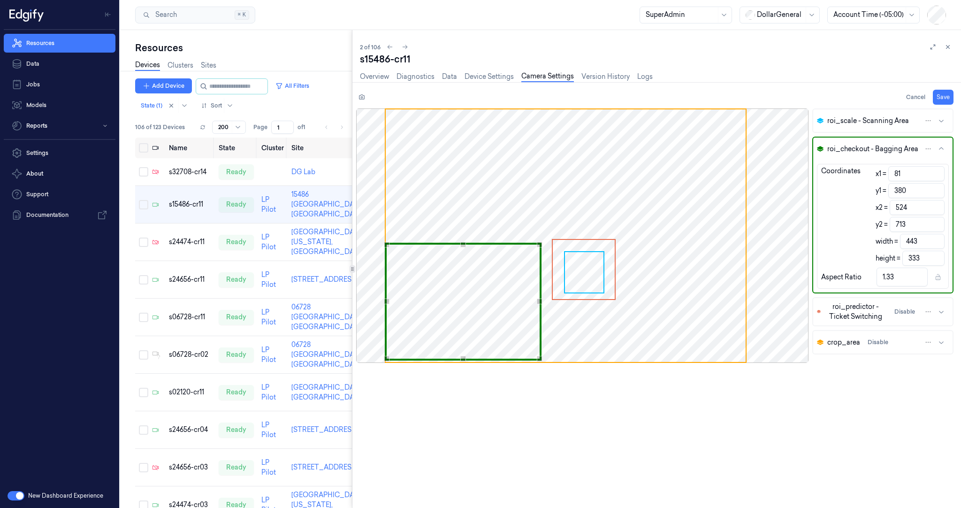
click at [907, 170] on input "81" at bounding box center [916, 173] width 56 height 15
click at [941, 341] on icon "button" at bounding box center [941, 342] width 5 height 2
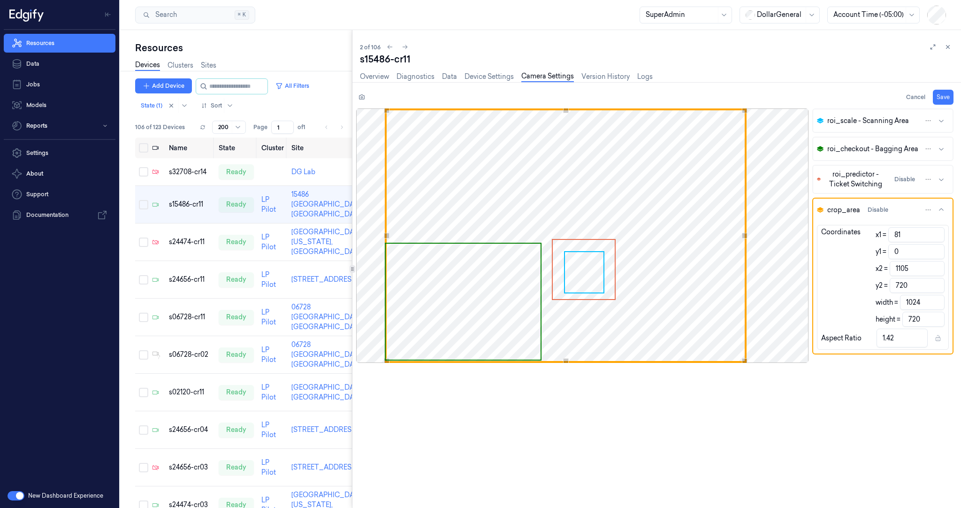
click at [941, 208] on icon "button" at bounding box center [941, 210] width 8 height 8
click at [944, 118] on icon "button" at bounding box center [941, 121] width 8 height 8
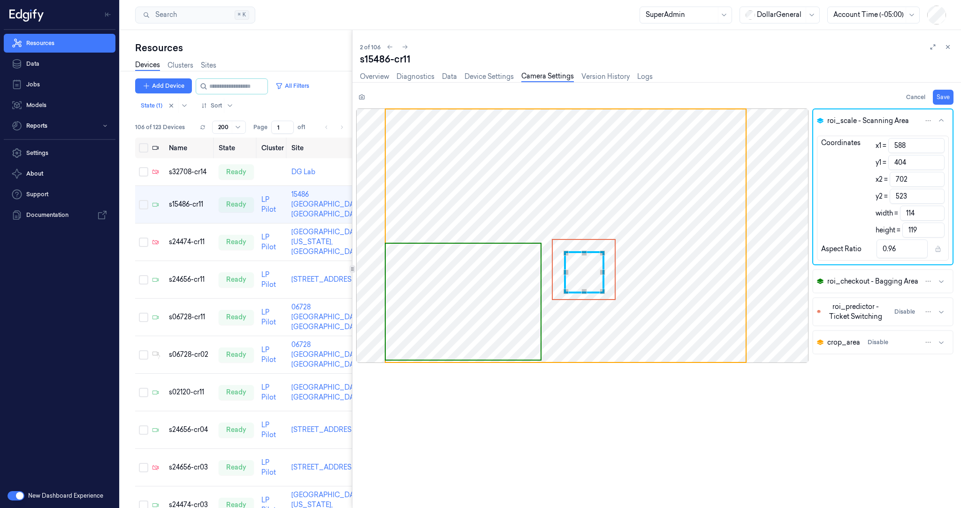
click at [944, 118] on icon "button" at bounding box center [941, 121] width 8 height 8
click at [943, 121] on icon "button" at bounding box center [941, 121] width 8 height 8
click at [938, 278] on icon "button" at bounding box center [941, 281] width 8 height 8
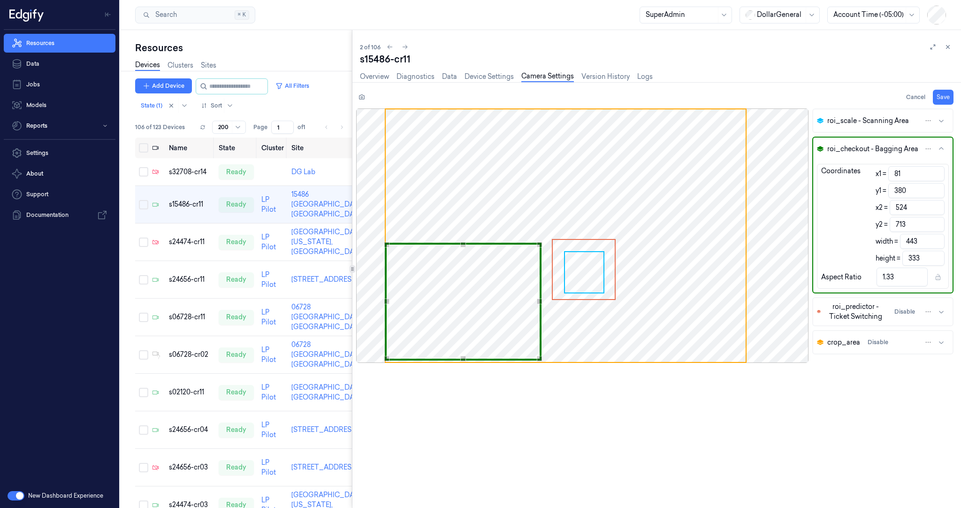
click at [941, 119] on icon "button" at bounding box center [941, 121] width 8 height 8
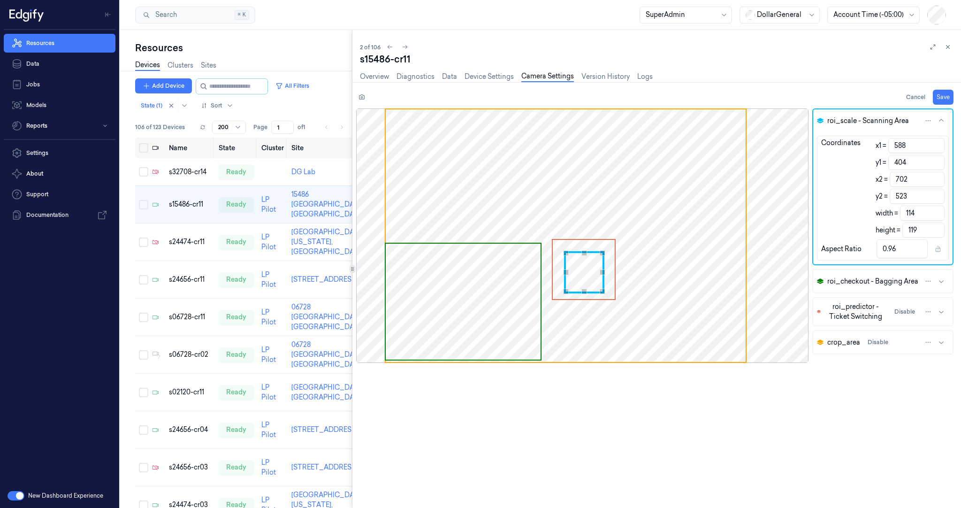
click at [941, 284] on button "roi_checkout - Bagging Area" at bounding box center [882, 281] width 139 height 23
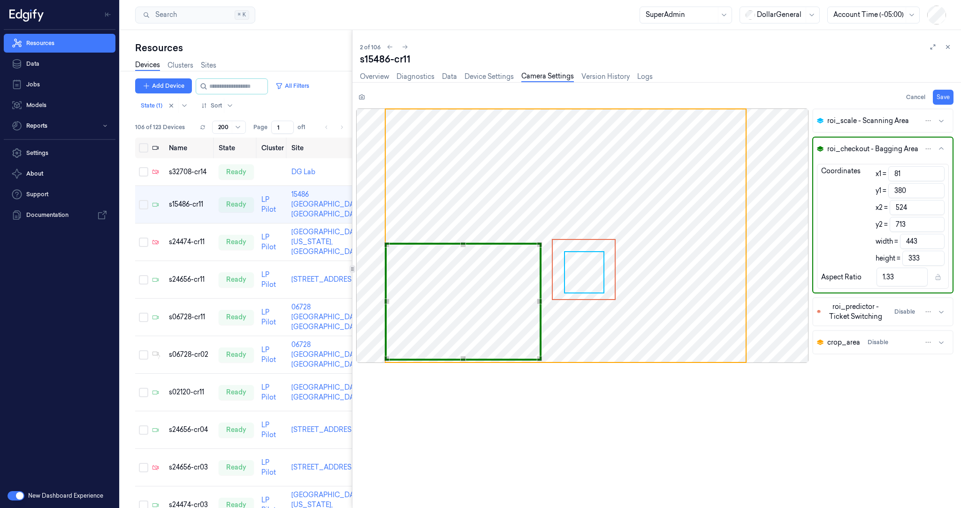
click at [370, 59] on div "s15486-cr11" at bounding box center [656, 59] width 593 height 13
click at [371, 59] on div "s15486-cr11" at bounding box center [656, 59] width 593 height 13
click at [371, 58] on div "s15486-cr11" at bounding box center [656, 59] width 593 height 13
copy div "s15486"
click at [380, 79] on link "Overview" at bounding box center [374, 76] width 29 height 11
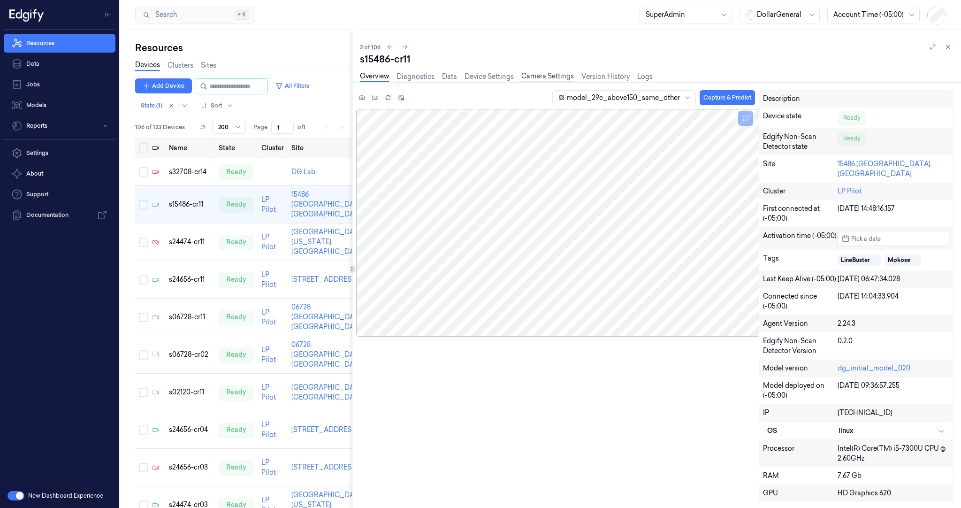
click at [536, 75] on link "Camera Settings" at bounding box center [547, 76] width 53 height 11
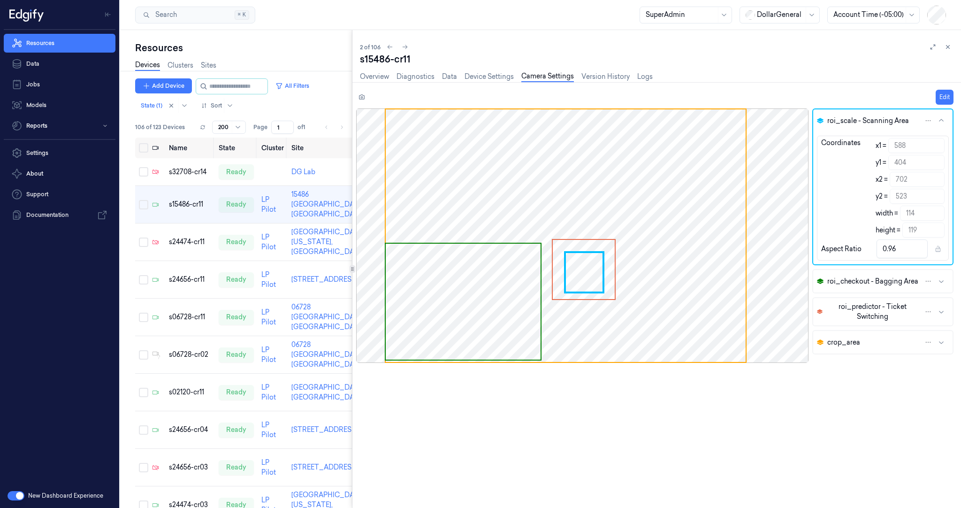
click at [941, 281] on icon "button" at bounding box center [941, 281] width 5 height 2
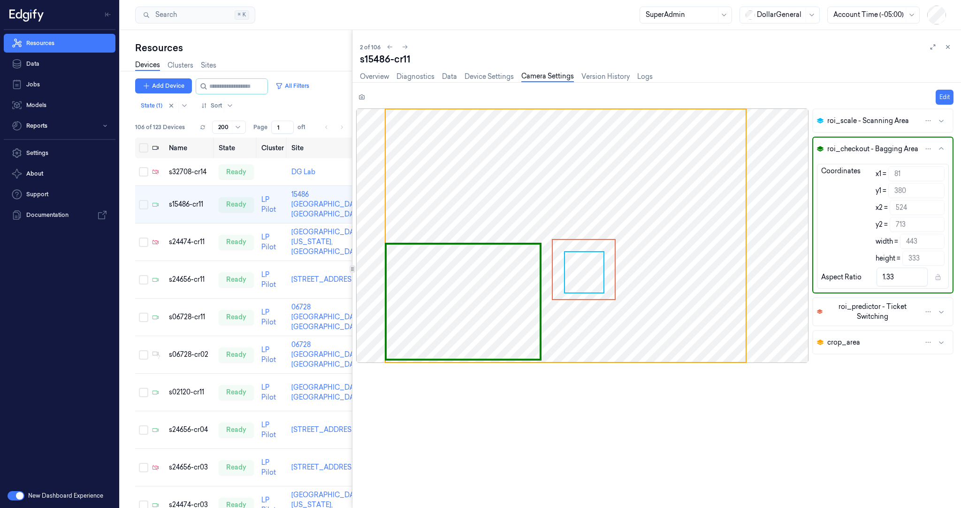
click at [905, 122] on span "roi_scale - Scanning Area" at bounding box center [868, 121] width 82 height 10
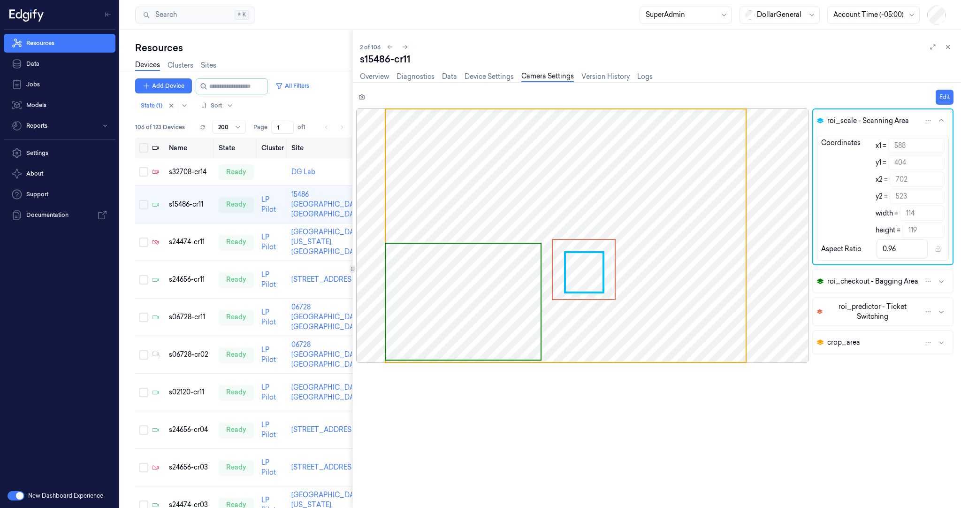
click at [946, 283] on button "roi_checkout - Bagging Area" at bounding box center [882, 281] width 139 height 23
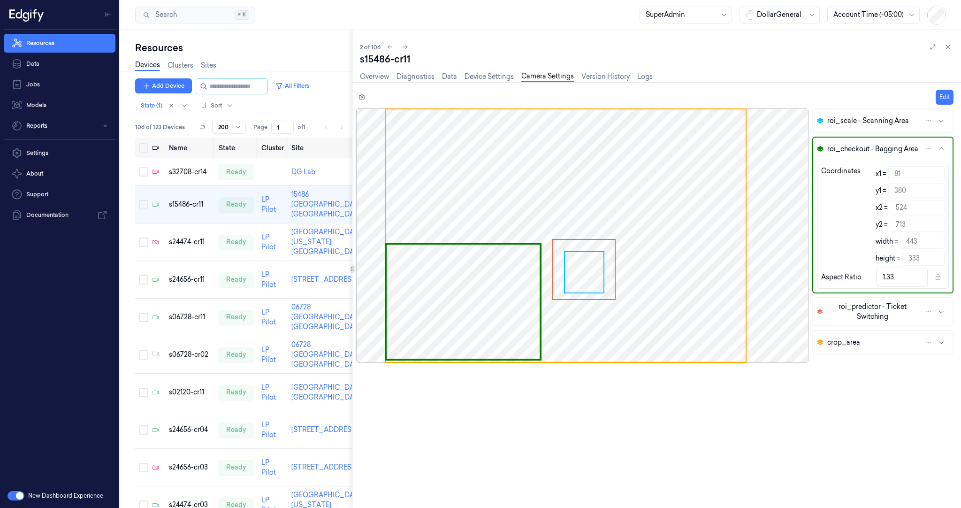
click at [944, 145] on icon "button" at bounding box center [941, 149] width 8 height 8
click at [940, 147] on icon "button" at bounding box center [941, 149] width 8 height 8
click at [376, 74] on link "Overview" at bounding box center [374, 76] width 29 height 11
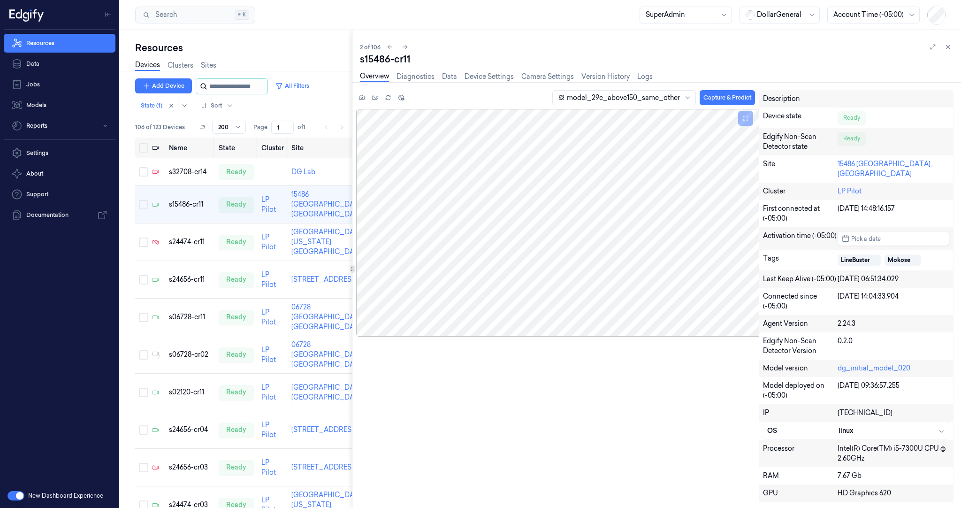
click at [227, 87] on input "string" at bounding box center [237, 86] width 56 height 15
paste input "**********"
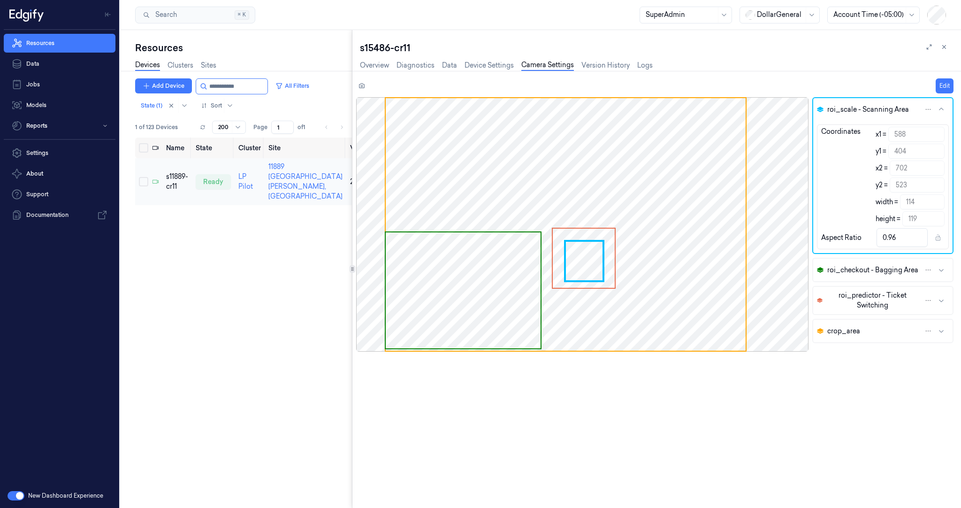
type input "**********"
click at [174, 184] on div "s11889-cr11" at bounding box center [177, 182] width 22 height 20
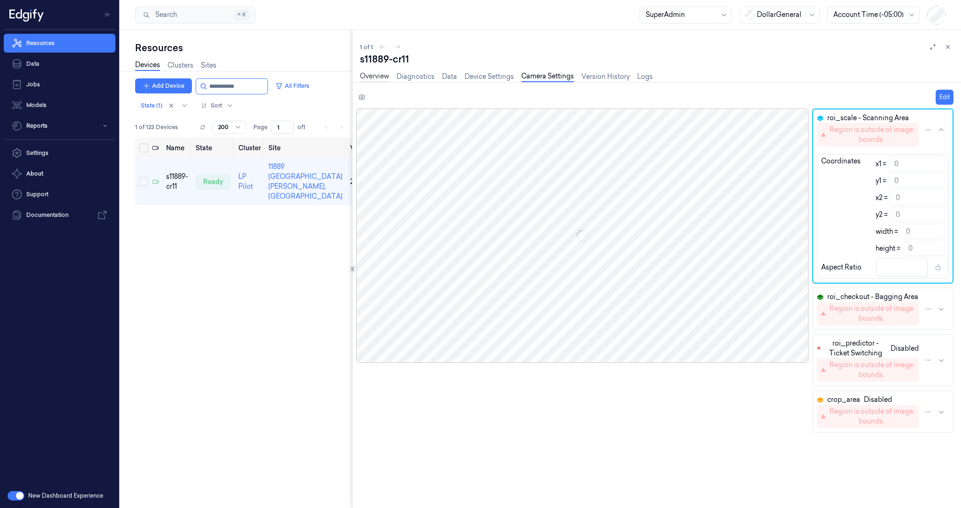
click at [375, 75] on link "Overview" at bounding box center [374, 76] width 29 height 11
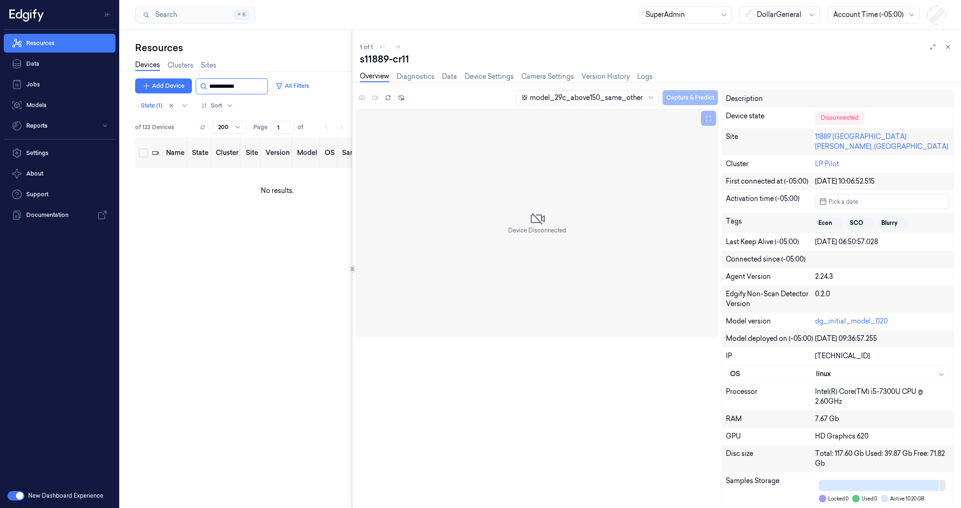
click at [245, 83] on input "string" at bounding box center [237, 86] width 56 height 15
paste input "**********"
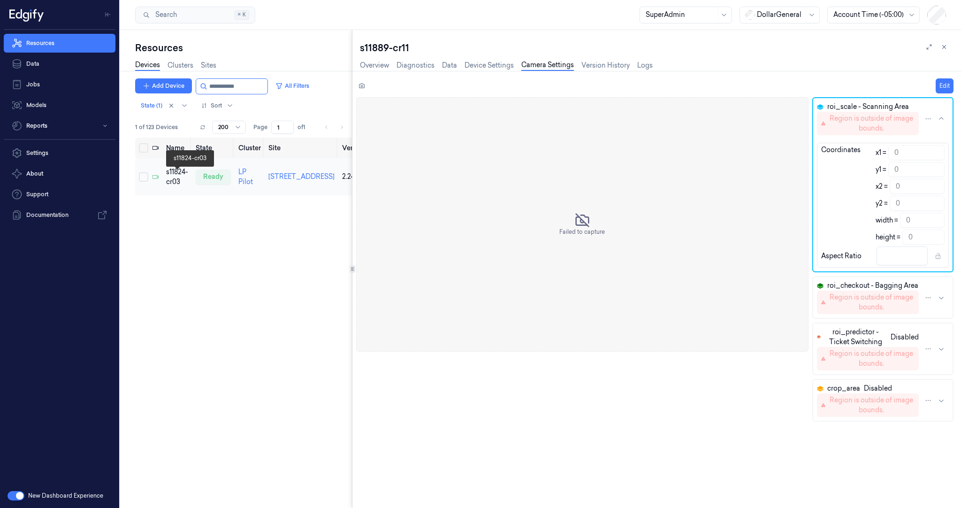
type input "**********"
click at [175, 178] on div "s11824-cr03" at bounding box center [177, 177] width 22 height 20
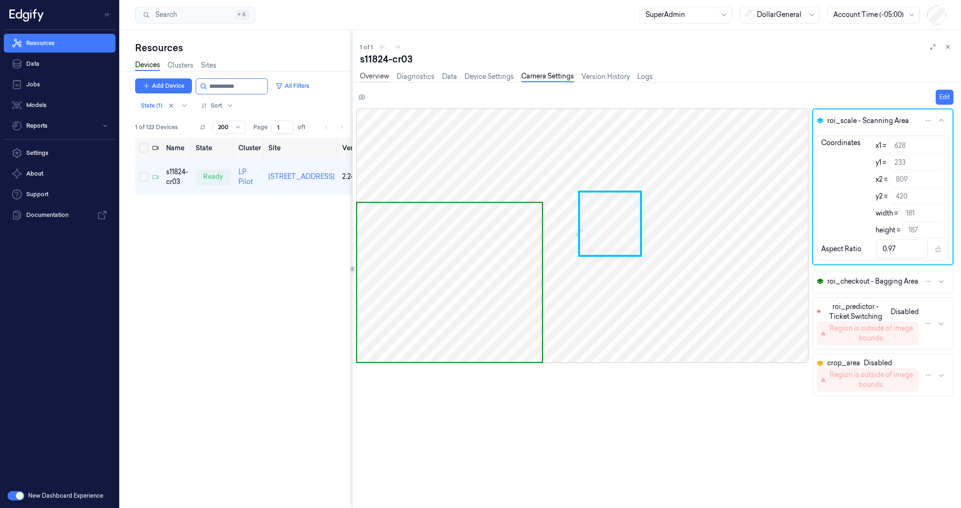
click at [385, 76] on link "Overview" at bounding box center [374, 76] width 29 height 11
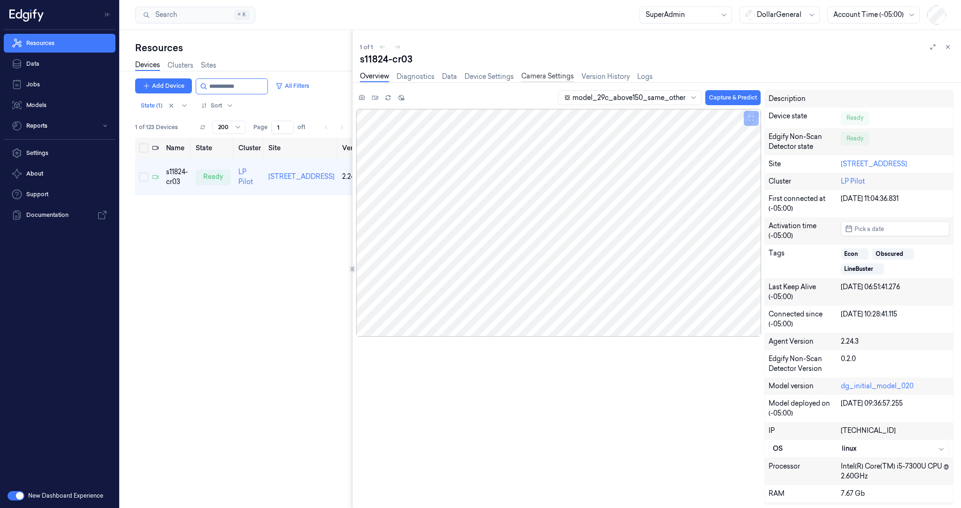
click at [547, 75] on link "Camera Settings" at bounding box center [547, 76] width 53 height 11
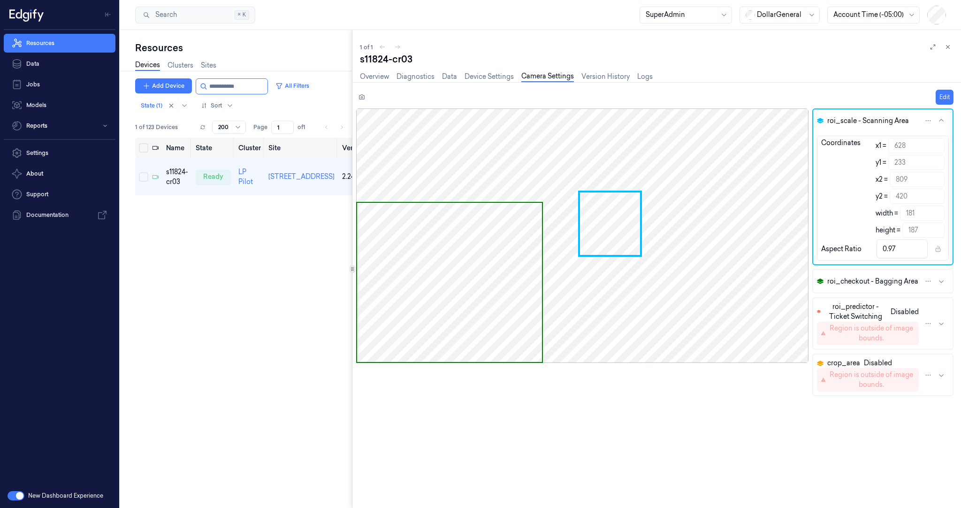
click at [941, 379] on button "crop_area Disabled Region is outside of image bounds." at bounding box center [882, 374] width 139 height 41
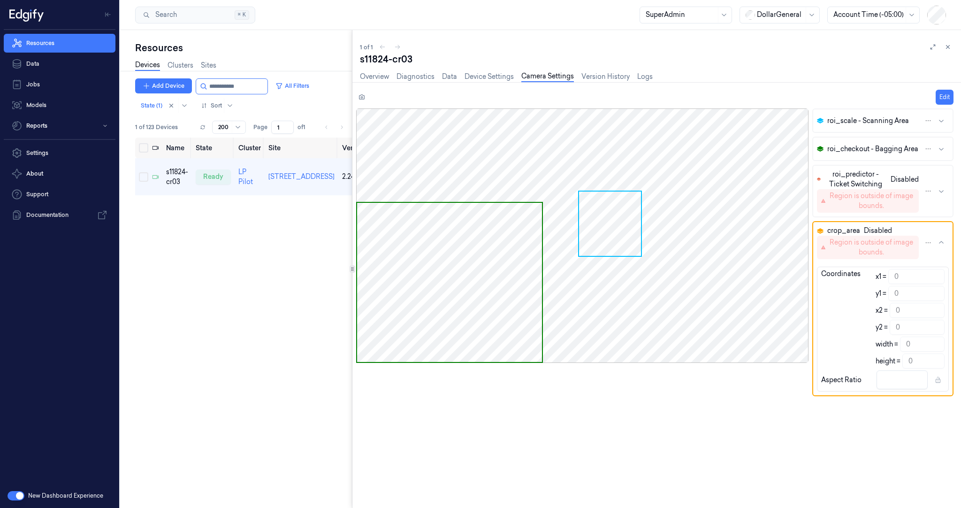
click at [938, 240] on icon "button" at bounding box center [941, 243] width 8 height 8
click at [471, 216] on div at bounding box center [582, 235] width 452 height 254
click at [371, 76] on link "Overview" at bounding box center [374, 76] width 29 height 11
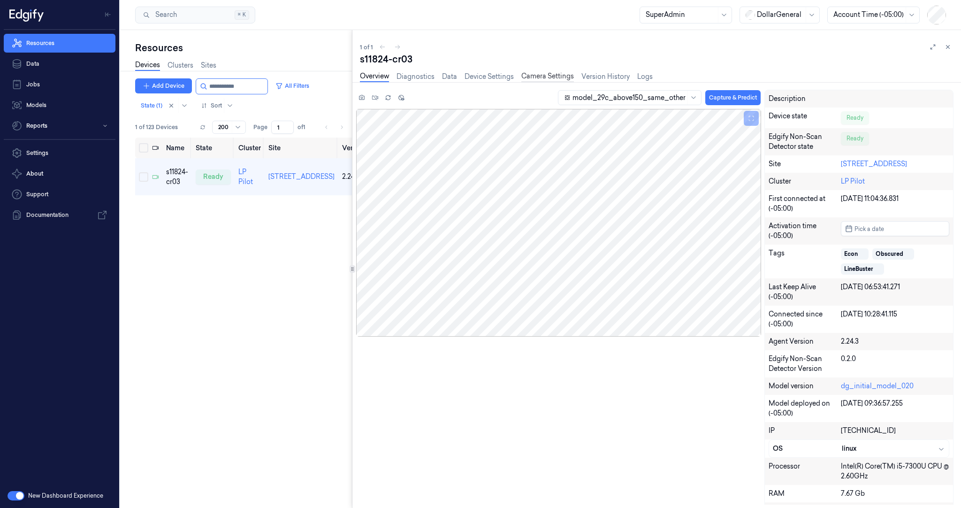
click at [547, 81] on link "Camera Settings" at bounding box center [547, 76] width 53 height 11
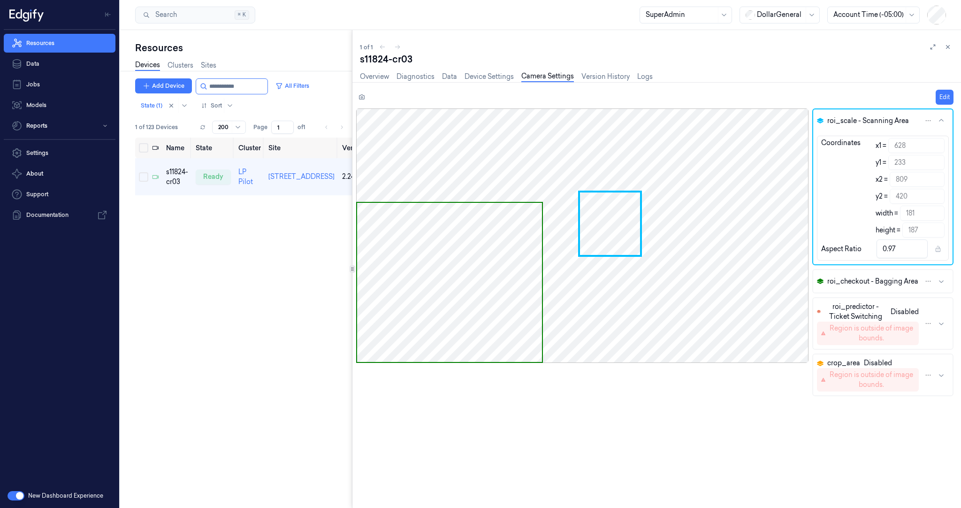
click at [942, 282] on icon "button" at bounding box center [941, 281] width 8 height 8
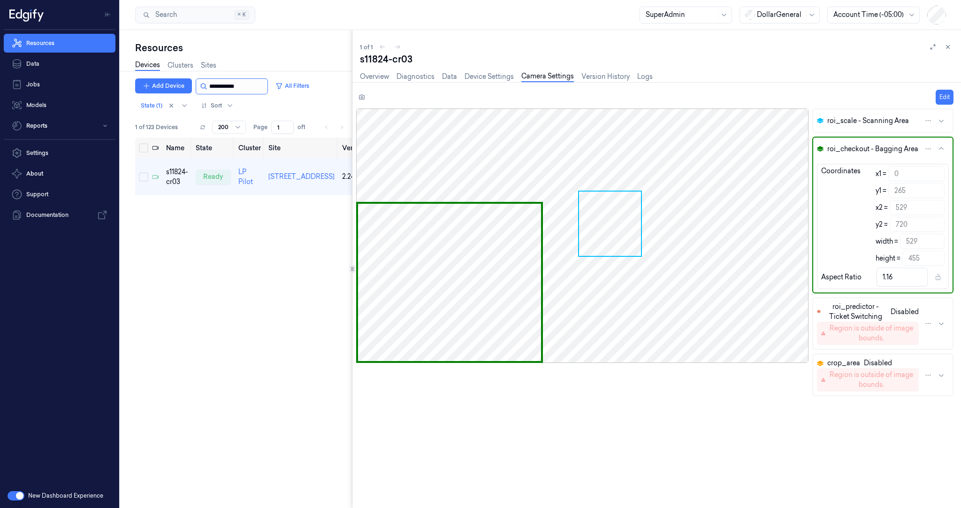
click at [230, 92] on input "string" at bounding box center [237, 86] width 56 height 15
click at [230, 91] on input "string" at bounding box center [237, 86] width 56 height 15
click at [231, 91] on input "string" at bounding box center [237, 86] width 56 height 15
paste input "**********"
type input "**********"
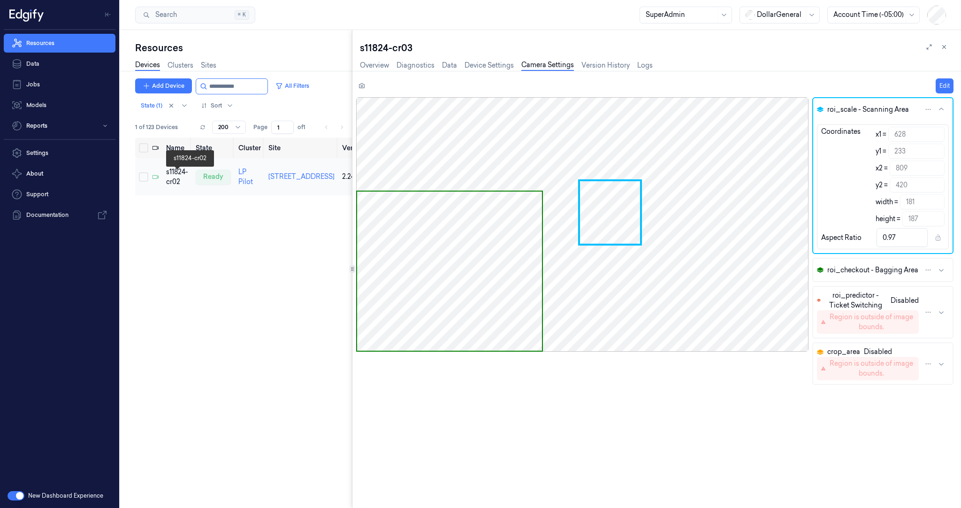
click at [171, 175] on div "s11824-cr02" at bounding box center [177, 177] width 22 height 20
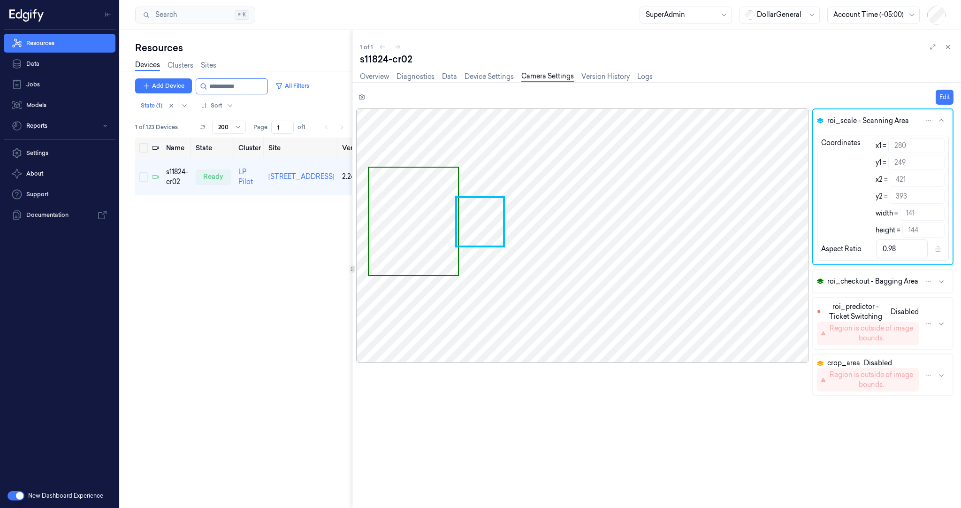
click at [943, 376] on icon "button" at bounding box center [941, 375] width 8 height 8
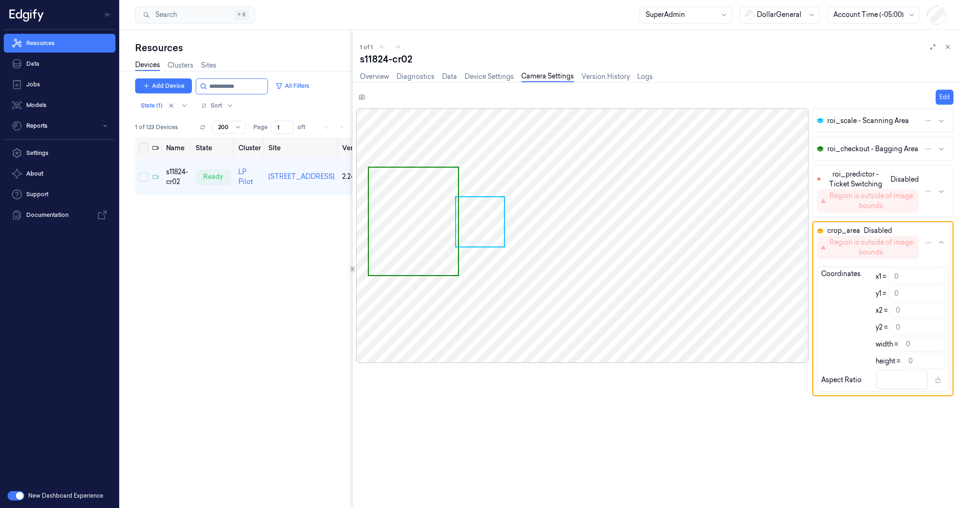
click at [937, 242] on button "crop_area Disabled Region is outside of image bounds." at bounding box center [882, 242] width 139 height 41
click at [945, 122] on button "roi_scale - Scanning Area" at bounding box center [882, 120] width 139 height 23
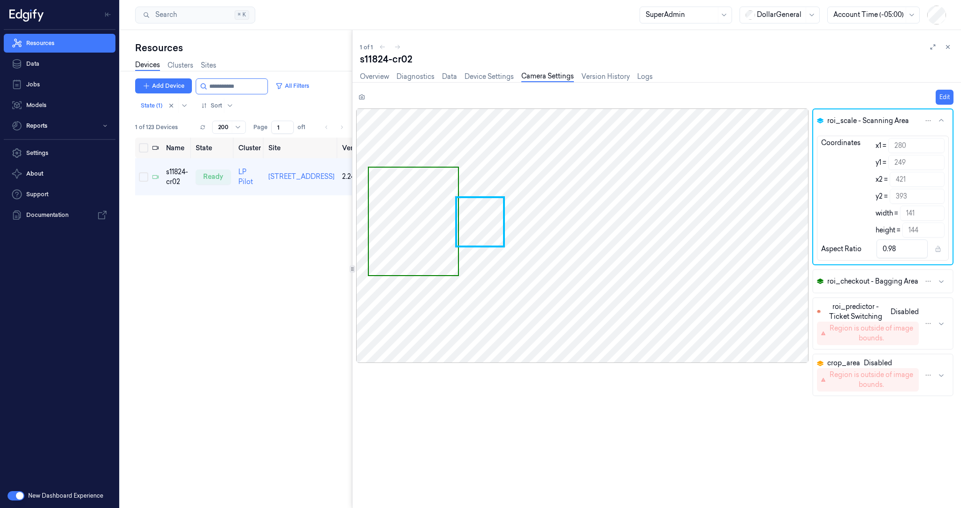
click at [942, 277] on icon "button" at bounding box center [941, 281] width 8 height 8
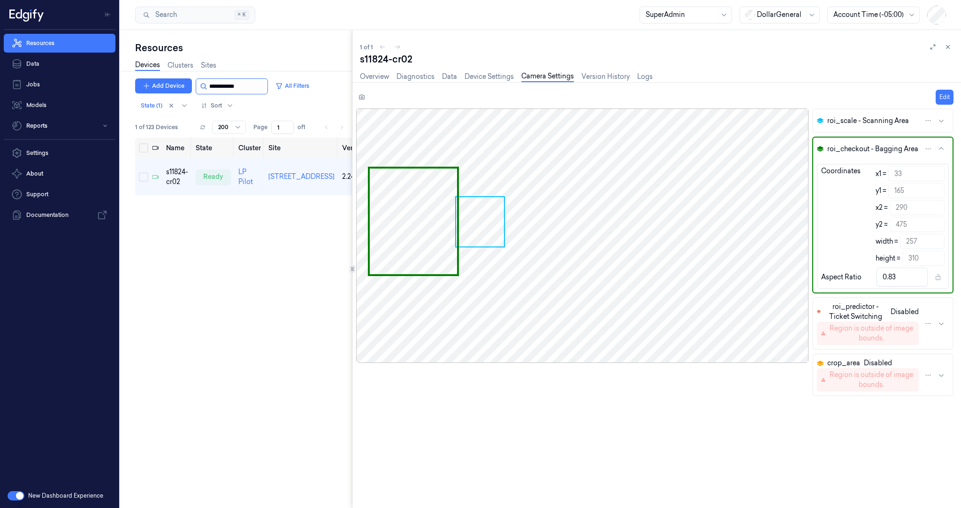
click at [218, 84] on input "string" at bounding box center [237, 86] width 56 height 15
paste input "**********"
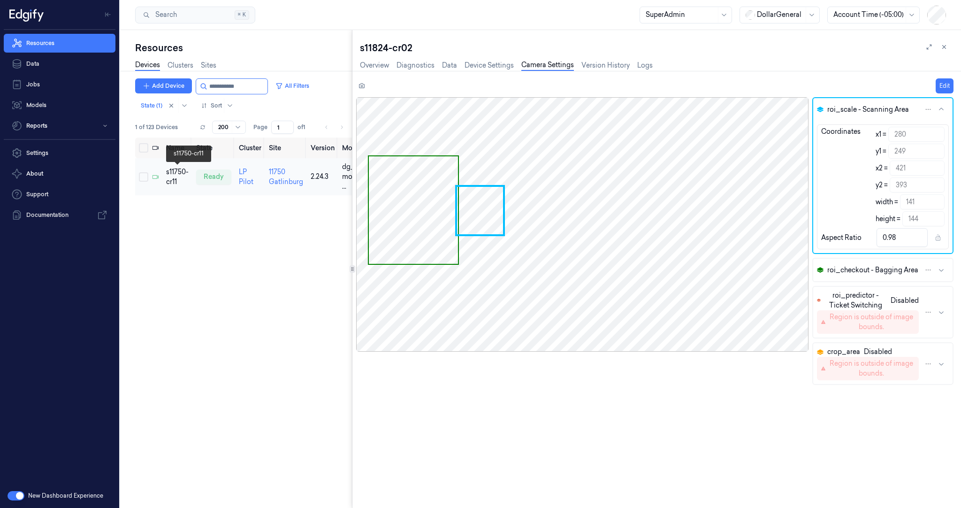
type input "**********"
click at [174, 171] on div "s11750-cr11" at bounding box center [177, 177] width 23 height 20
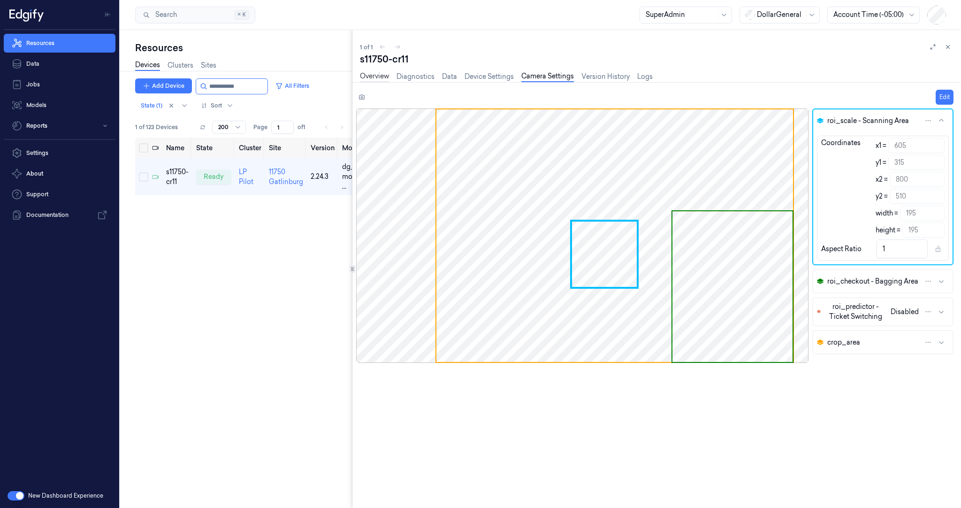
click at [375, 76] on link "Overview" at bounding box center [374, 76] width 29 height 11
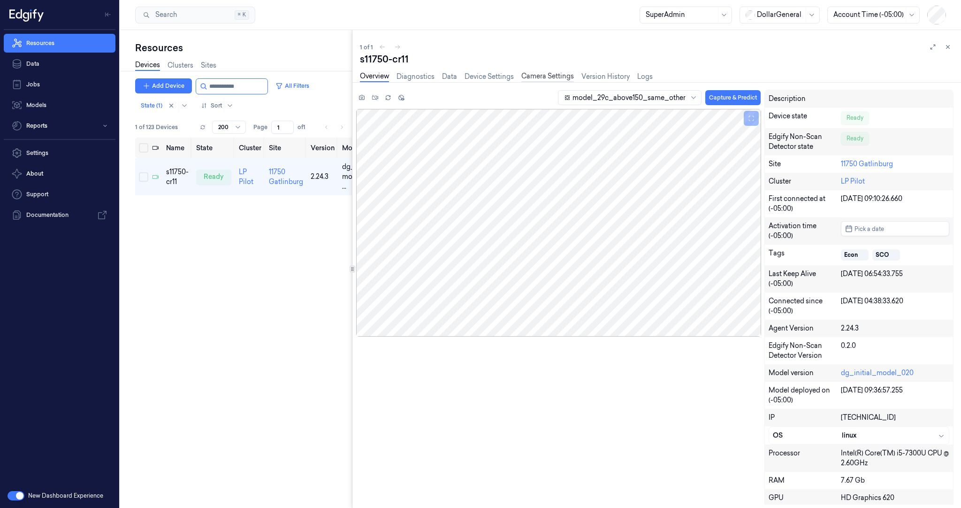
click at [542, 76] on link "Camera Settings" at bounding box center [547, 76] width 53 height 11
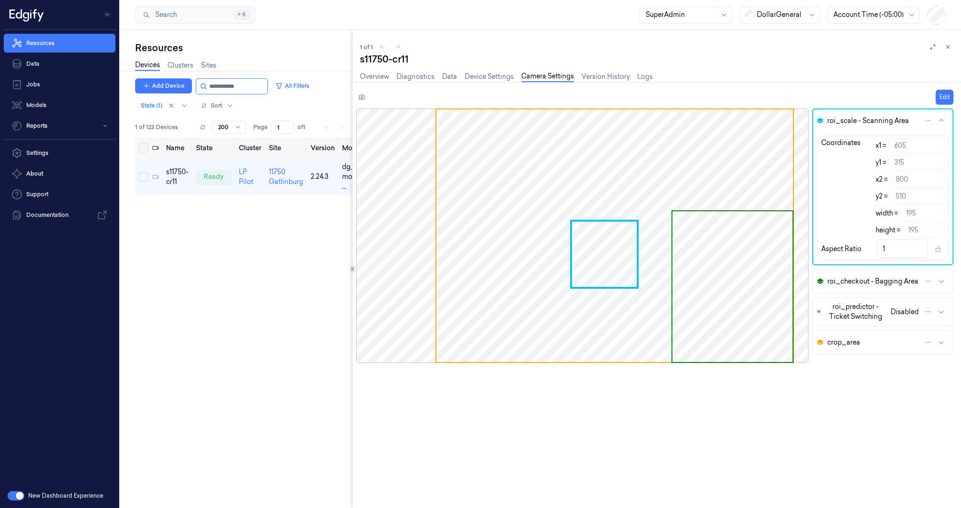
click at [944, 280] on icon "button" at bounding box center [941, 281] width 8 height 8
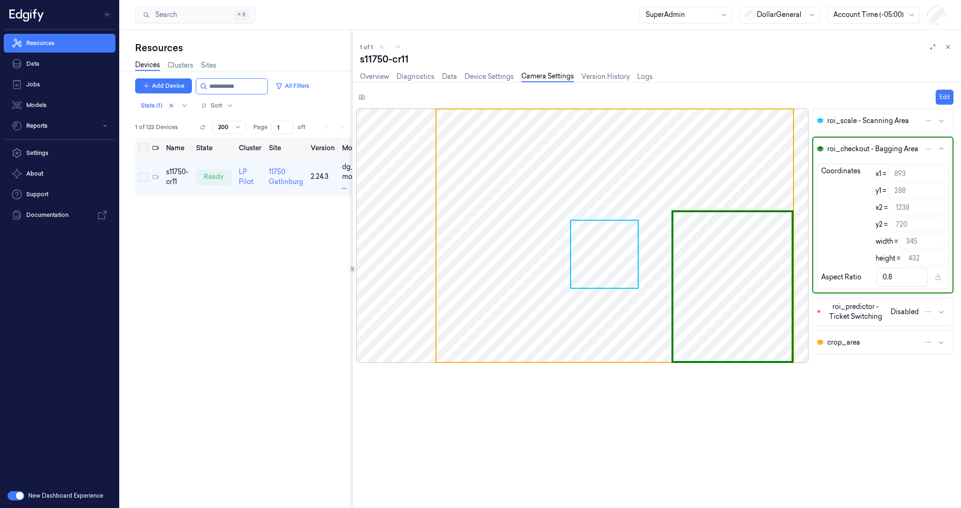
click at [942, 122] on icon "button" at bounding box center [941, 121] width 8 height 8
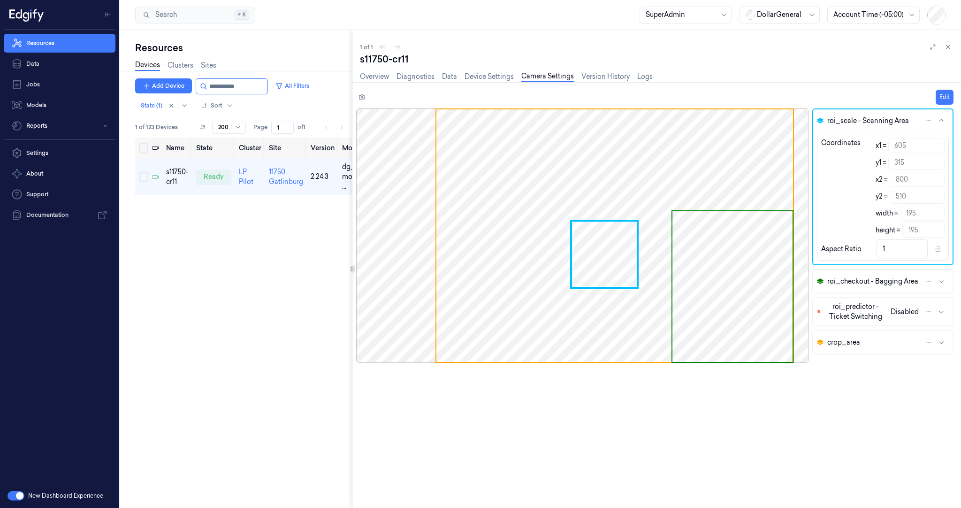
click at [942, 122] on icon "button" at bounding box center [941, 121] width 8 height 8
click at [944, 121] on icon "button" at bounding box center [941, 121] width 8 height 8
click at [939, 123] on icon "button" at bounding box center [941, 121] width 8 height 8
click at [939, 118] on icon "button" at bounding box center [941, 121] width 8 height 8
click at [939, 119] on icon "button" at bounding box center [941, 121] width 8 height 8
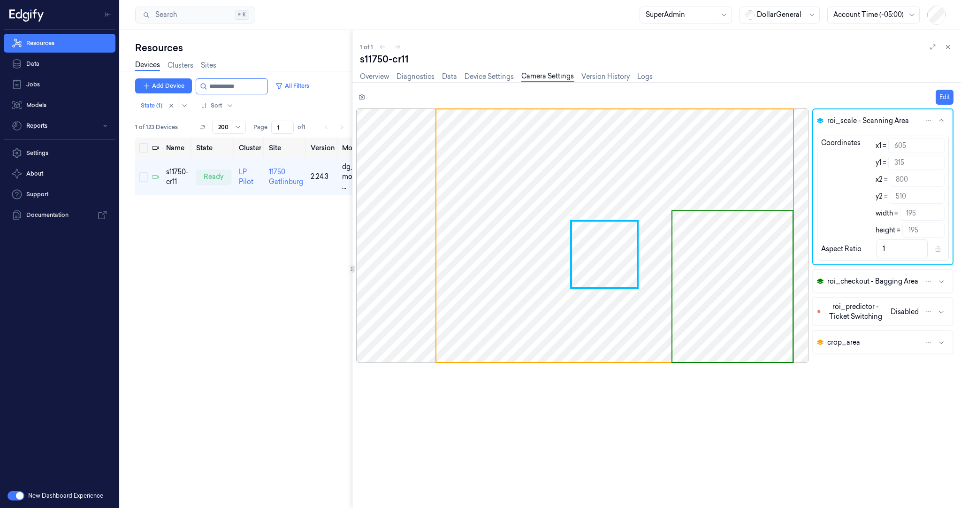
click at [941, 283] on icon "button" at bounding box center [941, 281] width 8 height 8
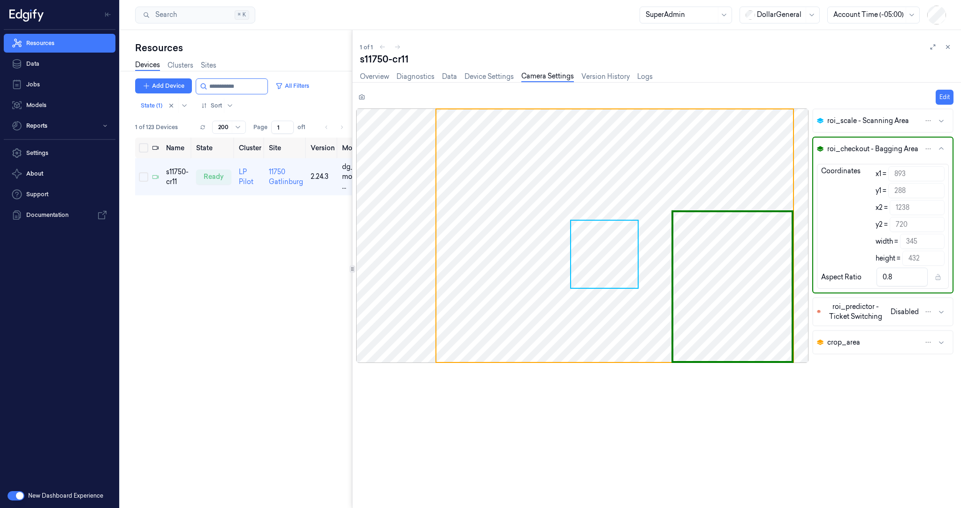
click at [940, 148] on icon "button" at bounding box center [941, 148] width 5 height 2
click at [939, 148] on icon "button" at bounding box center [941, 149] width 8 height 8
click at [940, 148] on icon "button" at bounding box center [941, 149] width 8 height 8
drag, startPoint x: 880, startPoint y: 211, endPoint x: 888, endPoint y: 208, distance: 7.9
click at [877, 206] on label "x2 =" at bounding box center [881, 208] width 12 height 10
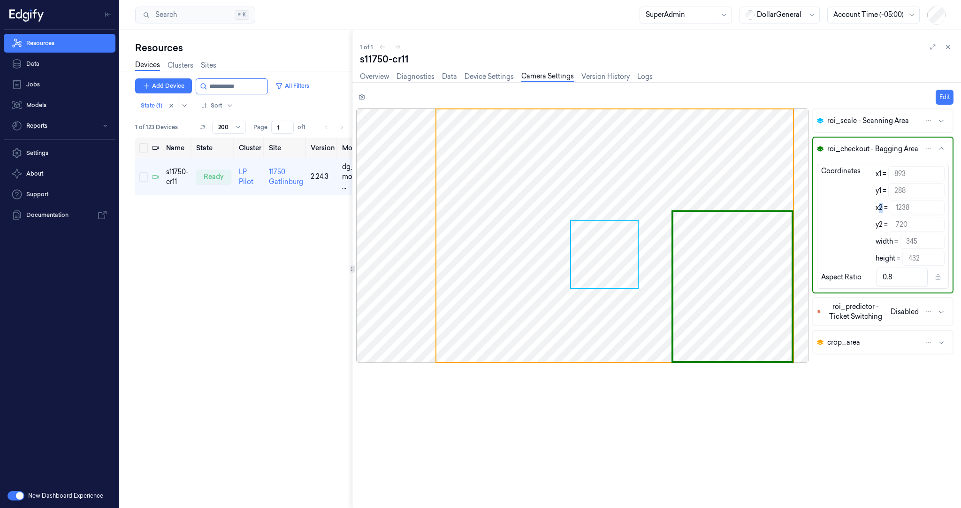
click at [945, 343] on button "crop_area" at bounding box center [882, 342] width 139 height 23
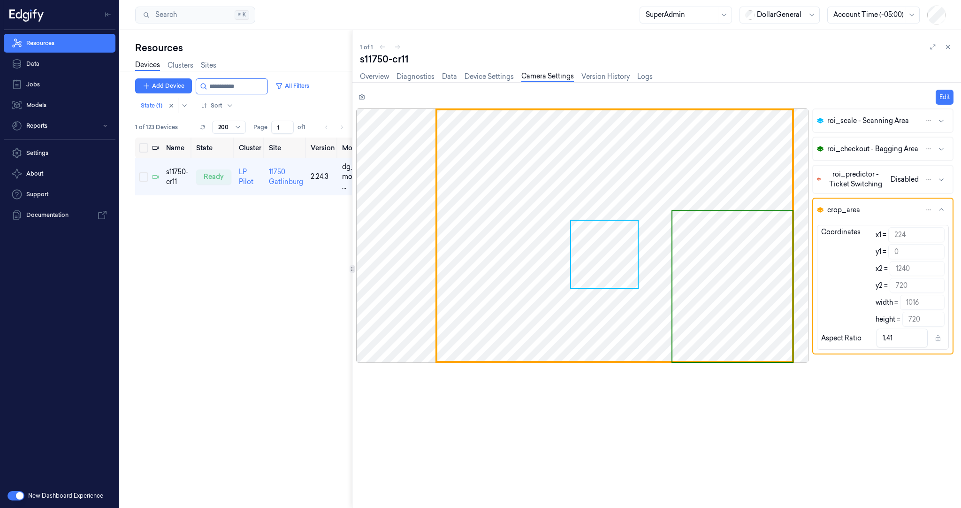
click at [941, 206] on icon "button" at bounding box center [941, 210] width 8 height 8
click at [940, 209] on icon "button" at bounding box center [941, 210] width 8 height 8
click at [942, 177] on icon "button" at bounding box center [941, 179] width 8 height 8
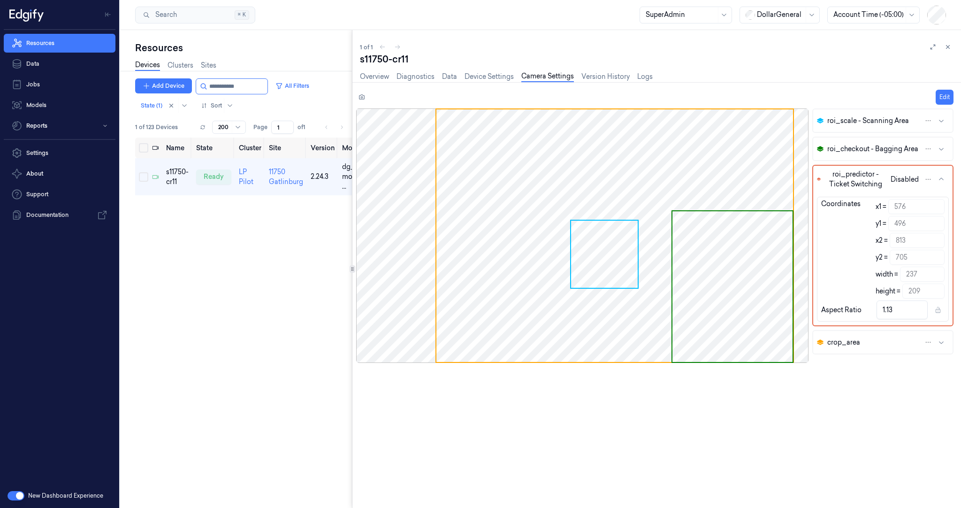
click at [942, 178] on icon "button" at bounding box center [941, 179] width 8 height 8
click at [940, 145] on icon "button" at bounding box center [941, 149] width 8 height 8
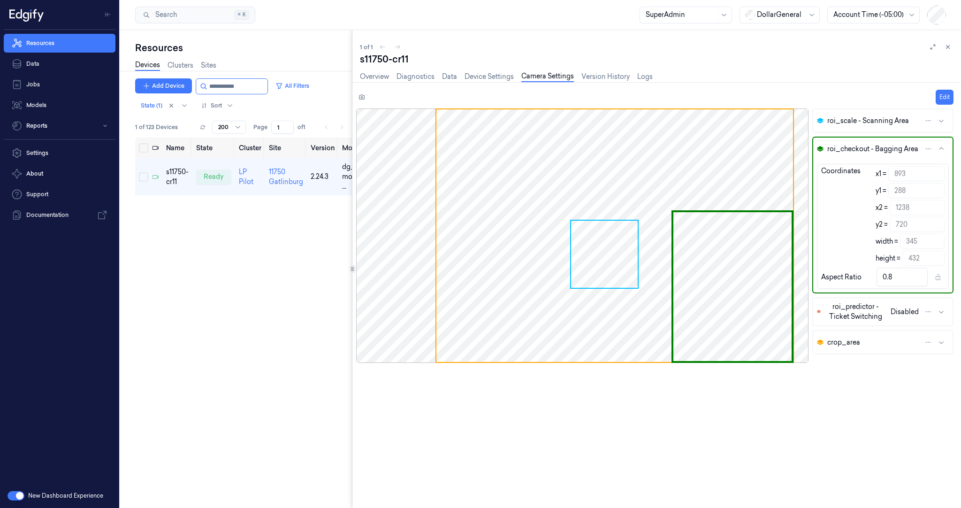
click at [109, 294] on div "Resources Data Jobs Models Reports Settings About Support Documentation" at bounding box center [59, 256] width 119 height 453
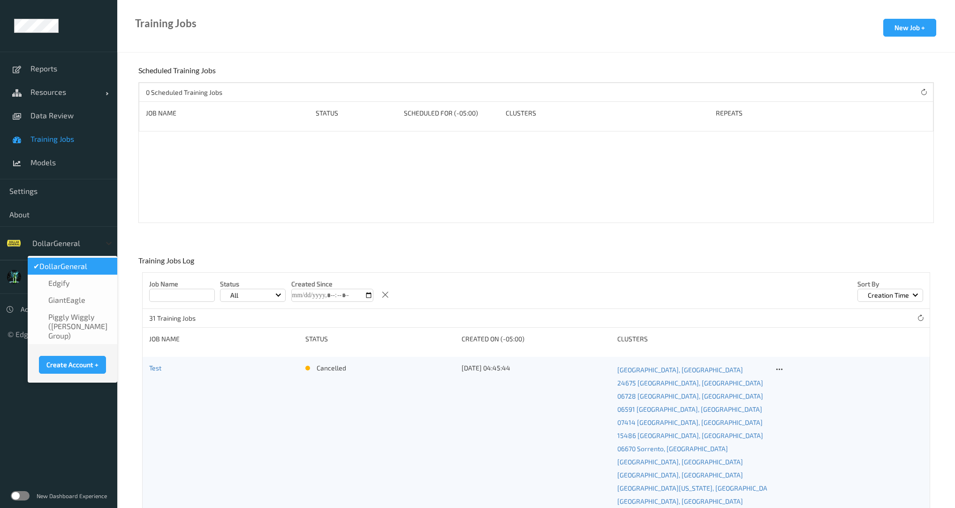
click at [107, 243] on icon at bounding box center [108, 242] width 9 height 9
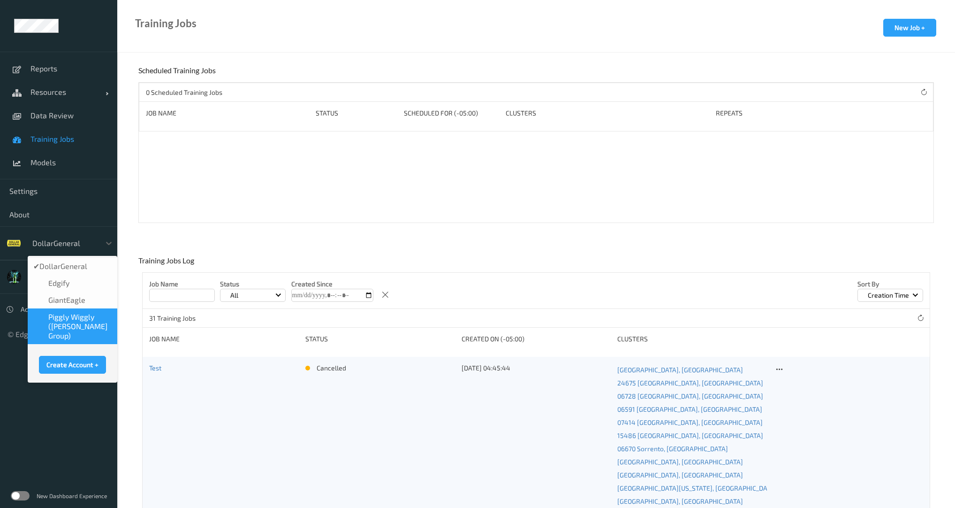
click at [60, 326] on span "Piggly Wiggly ([PERSON_NAME] Group)" at bounding box center [79, 326] width 63 height 28
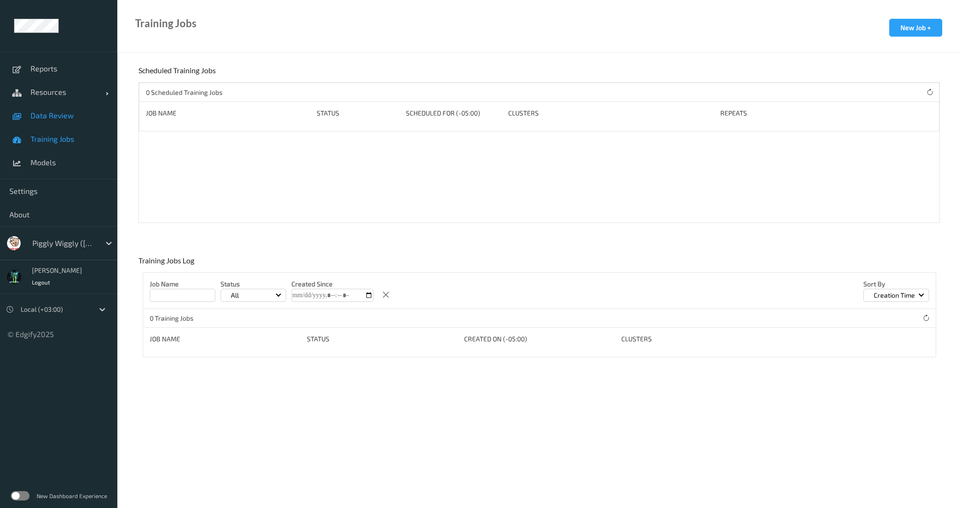
click at [37, 119] on span "Data Review" at bounding box center [68, 115] width 77 height 9
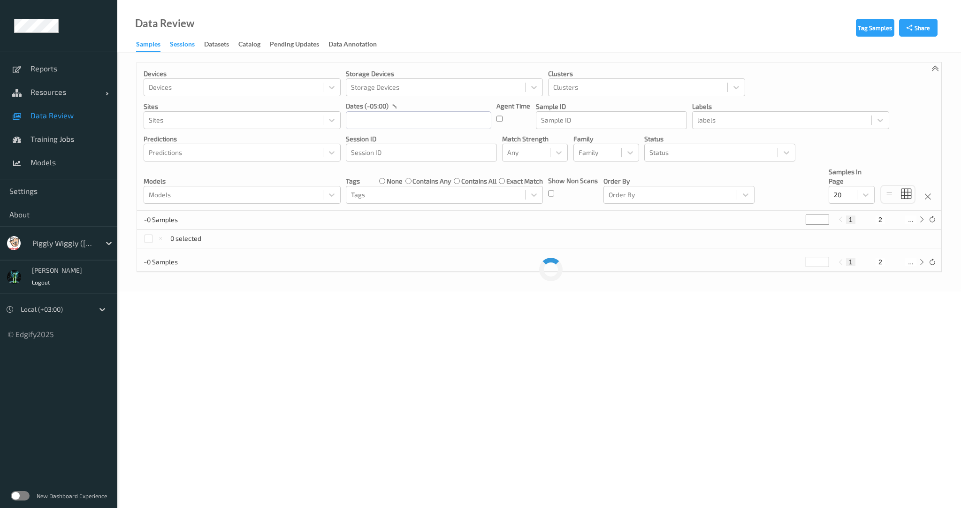
click at [183, 47] on div "Sessions" at bounding box center [182, 45] width 25 height 12
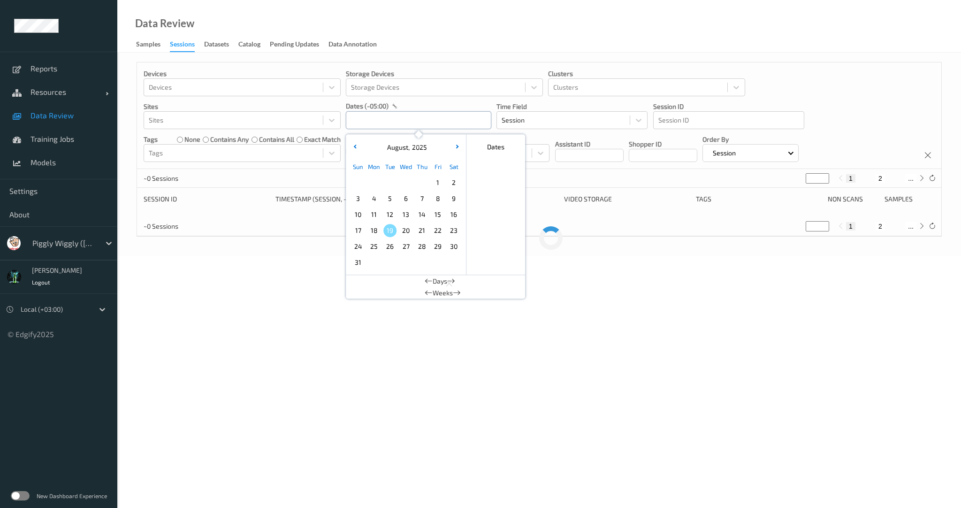
click at [391, 120] on input "text" at bounding box center [418, 120] width 145 height 18
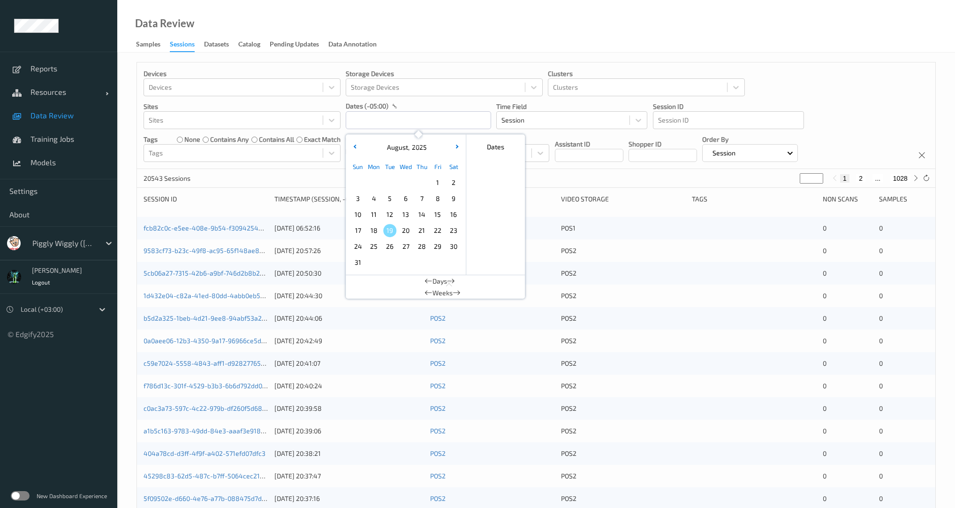
click at [376, 214] on span "11" at bounding box center [373, 214] width 13 height 13
click at [406, 215] on span "13" at bounding box center [405, 214] width 13 height 13
click at [374, 232] on span "18" at bounding box center [373, 230] width 13 height 13
click at [410, 216] on span "13" at bounding box center [405, 214] width 13 height 13
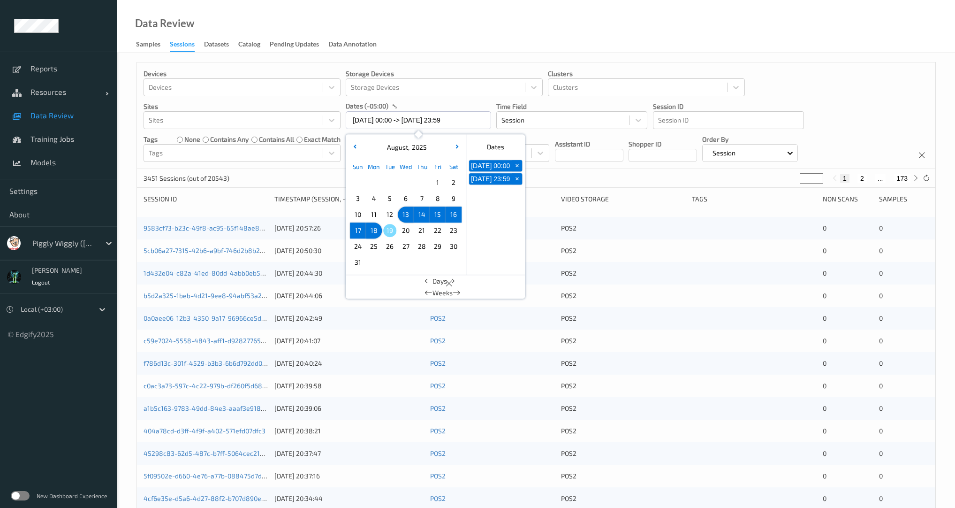
click at [297, 165] on div "Devices Devices Storage Devices Storage Devices Clusters Clusters Sites Sites d…" at bounding box center [536, 115] width 798 height 106
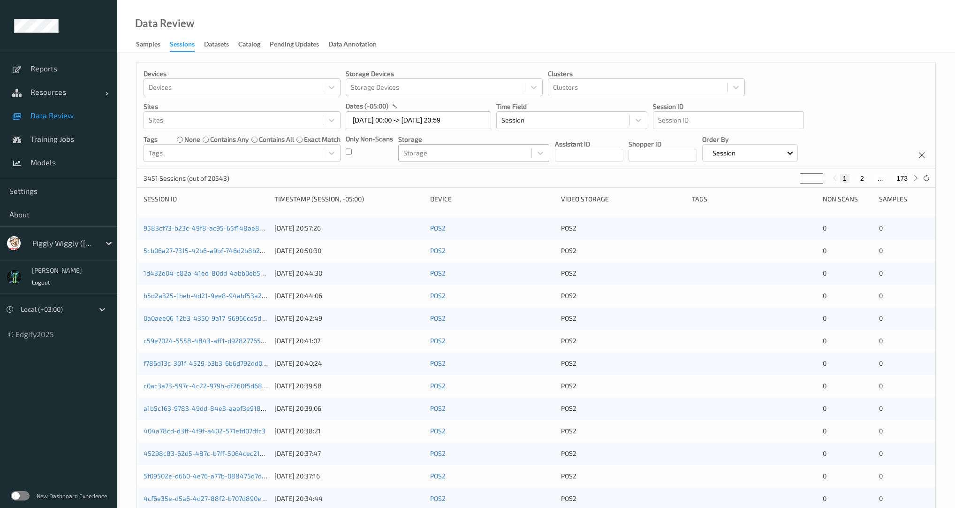
click at [444, 158] on div at bounding box center [464, 152] width 123 height 11
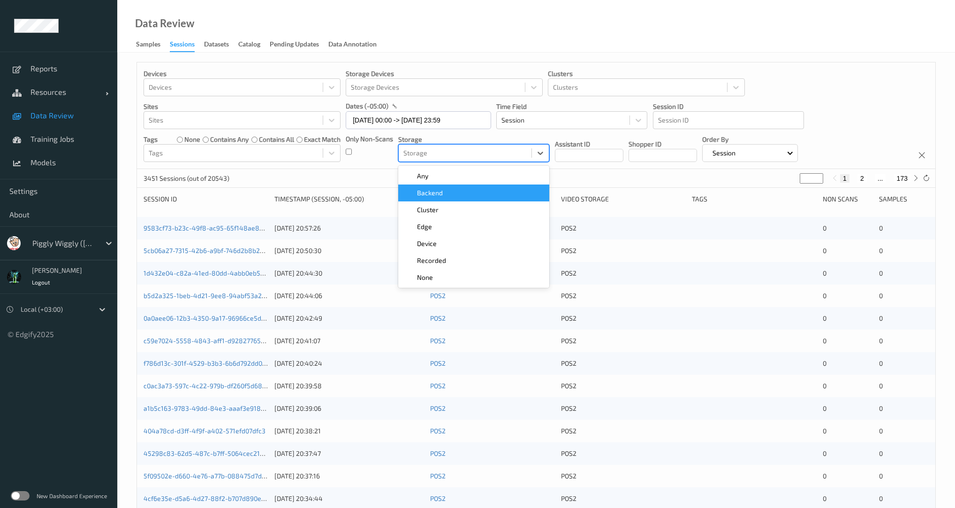
click at [439, 197] on span "Backend" at bounding box center [430, 192] width 26 height 9
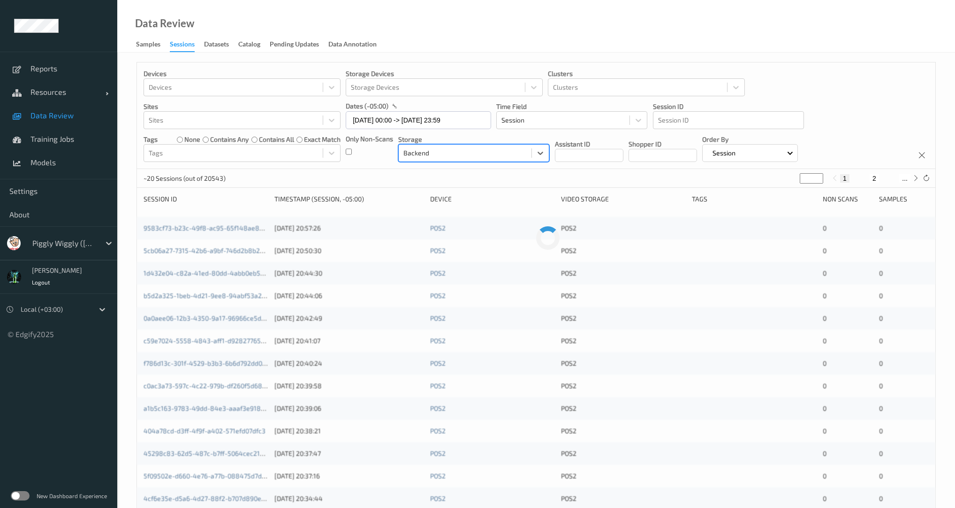
click at [366, 171] on div "~20 Sessions (out of 20543) * 1 2 ..." at bounding box center [536, 178] width 798 height 19
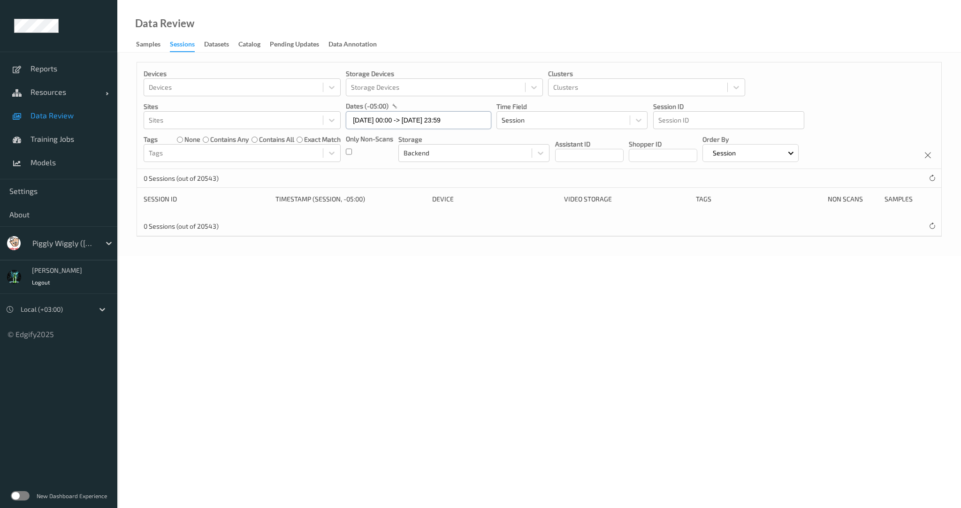
click at [417, 125] on input "13/08/2025 00:00 -> 18/08/2025 23:59" at bounding box center [418, 120] width 145 height 18
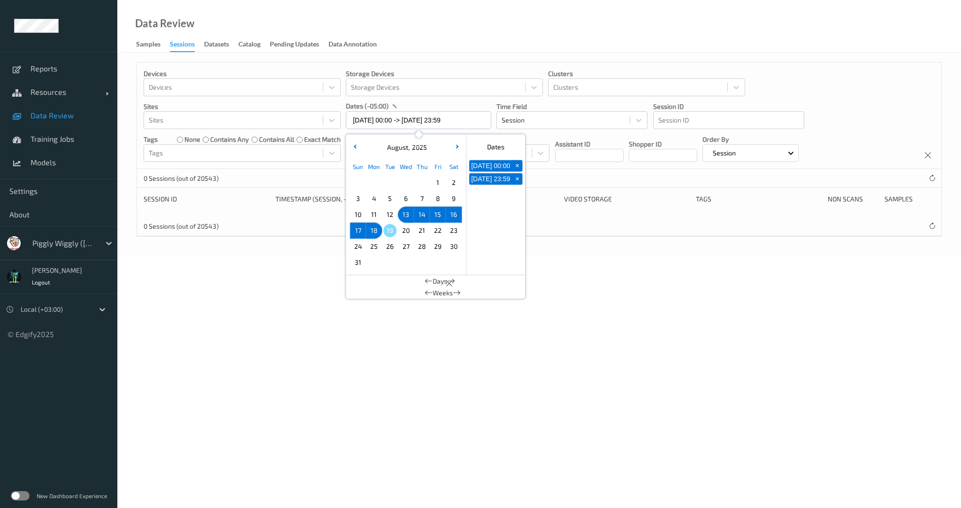
click at [389, 219] on span "12" at bounding box center [389, 214] width 13 height 13
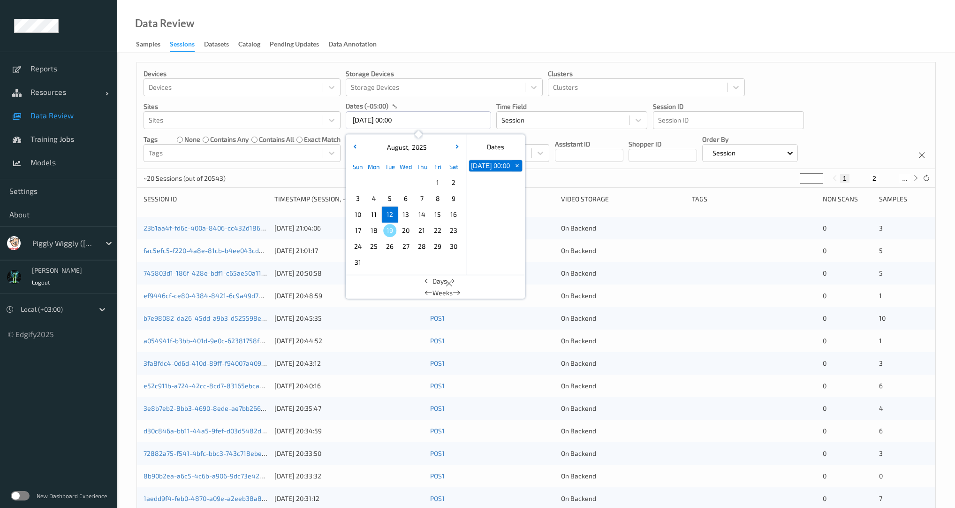
click at [387, 214] on span "12" at bounding box center [389, 214] width 13 height 13
type input "12/08/2025 00:00 -> 12/08/2025 23:59"
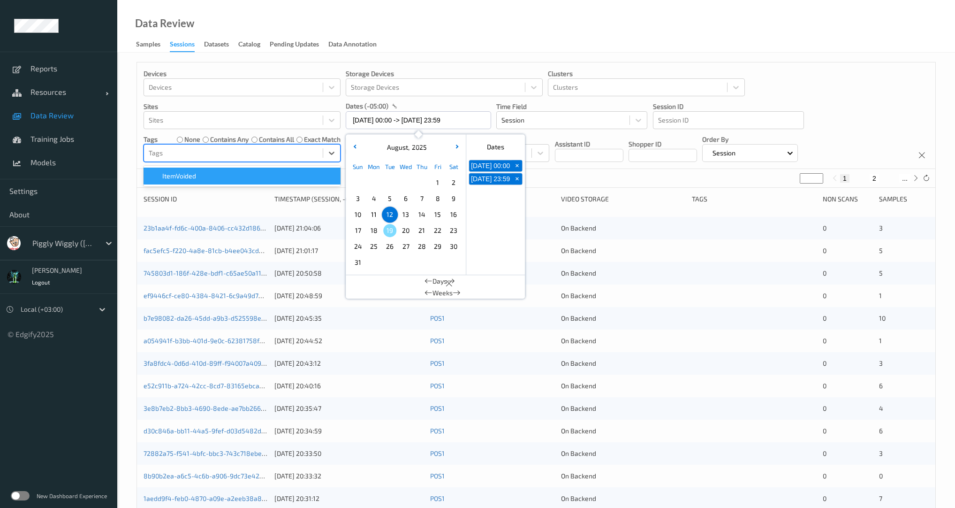
click at [313, 161] on div "Tags" at bounding box center [242, 153] width 197 height 18
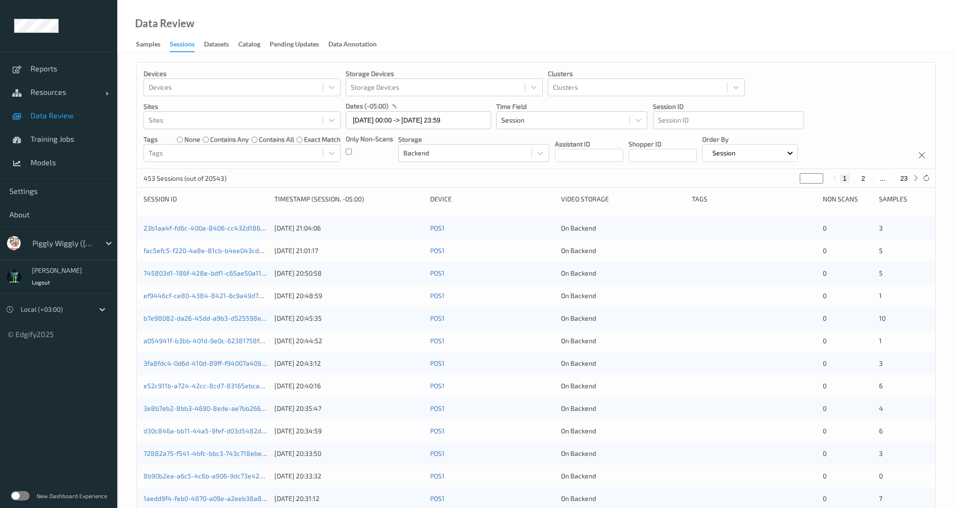
click at [56, 399] on ul "Reports Resources Devices Clusters Sites Data Review Training Jobs Models Setti…" at bounding box center [58, 254] width 117 height 508
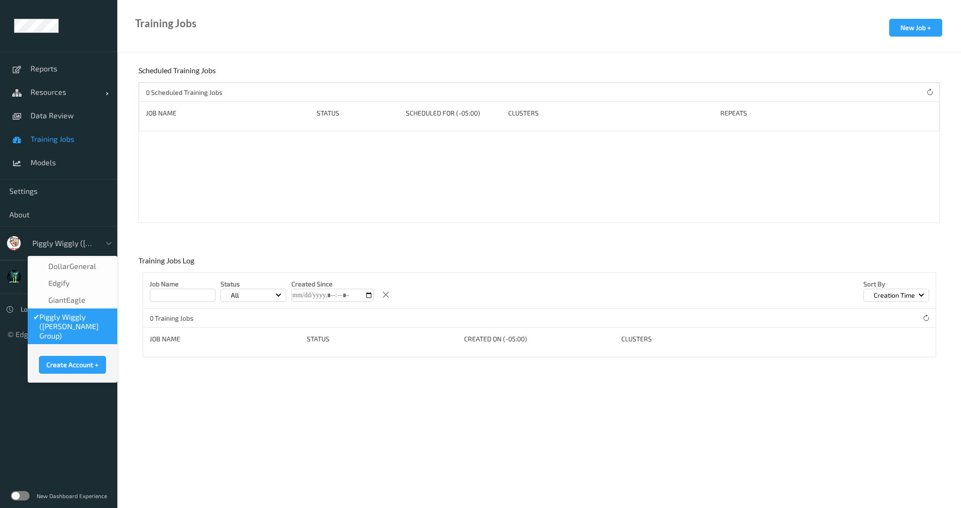
click at [91, 247] on div at bounding box center [63, 242] width 63 height 11
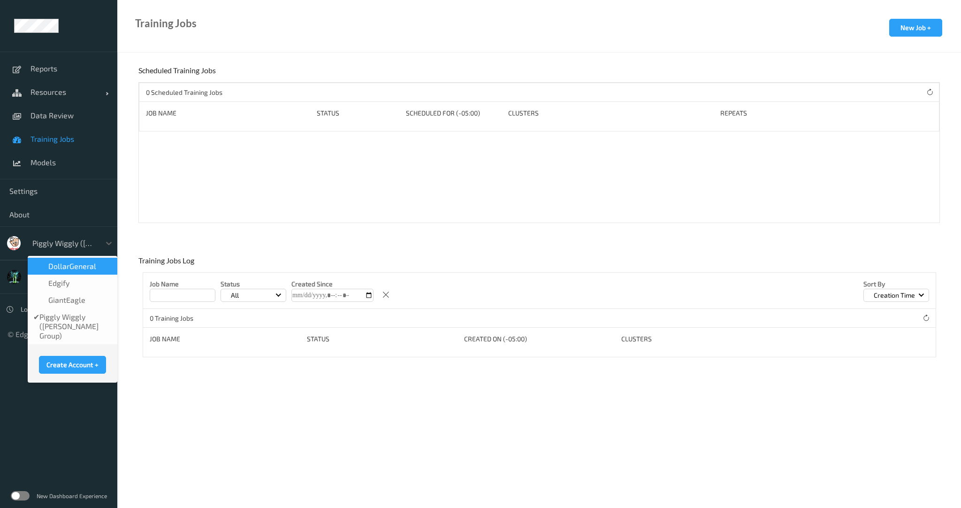
click at [64, 270] on span "DollarGeneral" at bounding box center [72, 265] width 48 height 9
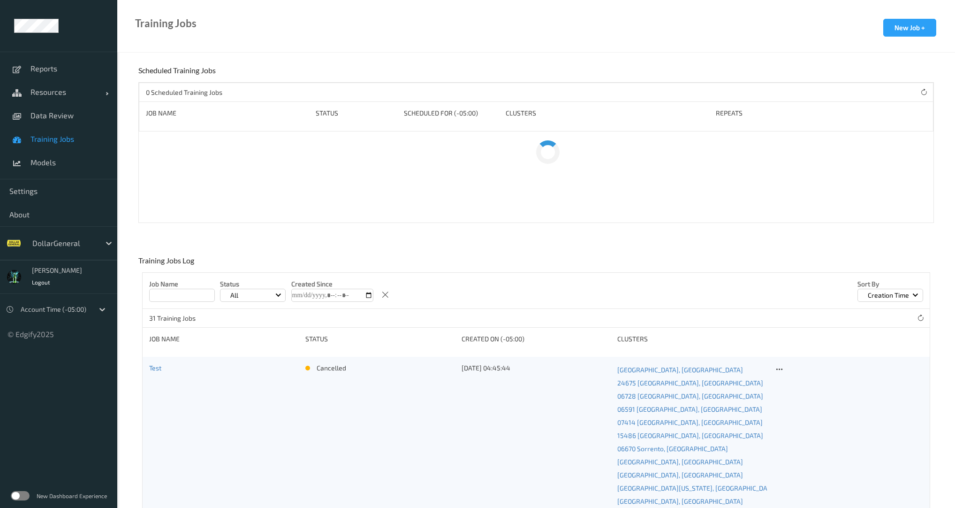
click at [19, 495] on label at bounding box center [20, 495] width 19 height 9
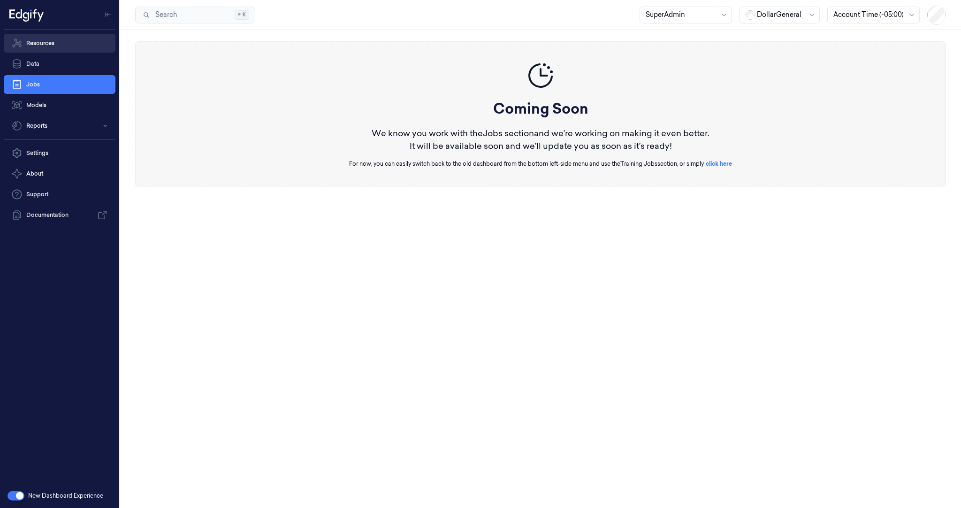
click at [57, 43] on link "Resources" at bounding box center [60, 43] width 112 height 19
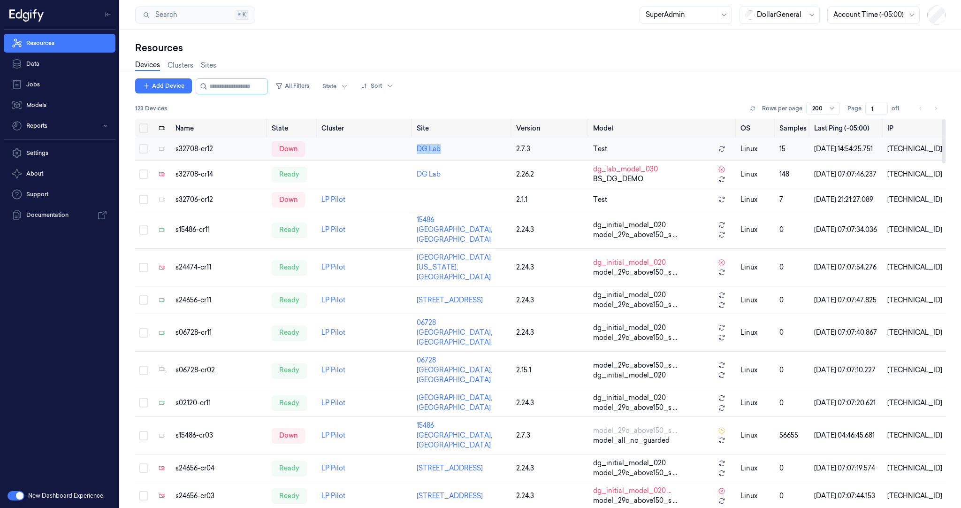
drag, startPoint x: 450, startPoint y: 148, endPoint x: 405, endPoint y: 145, distance: 44.7
click at [405, 145] on tr "s32708-cr12 down DG Lab 2.7.3 Test linux 15 [DATE] 14:54:25.751 [TECHNICAL_ID]" at bounding box center [540, 148] width 811 height 23
copy link "DG Lab"
